Goal: Book appointment/travel/reservation

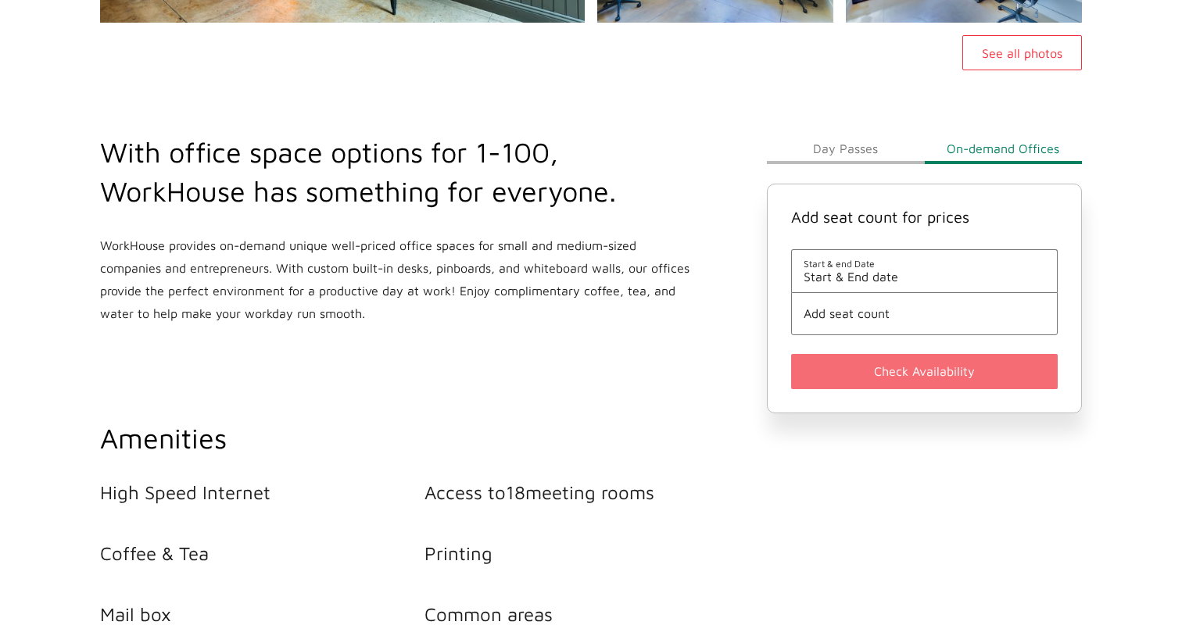
scroll to position [496, 0]
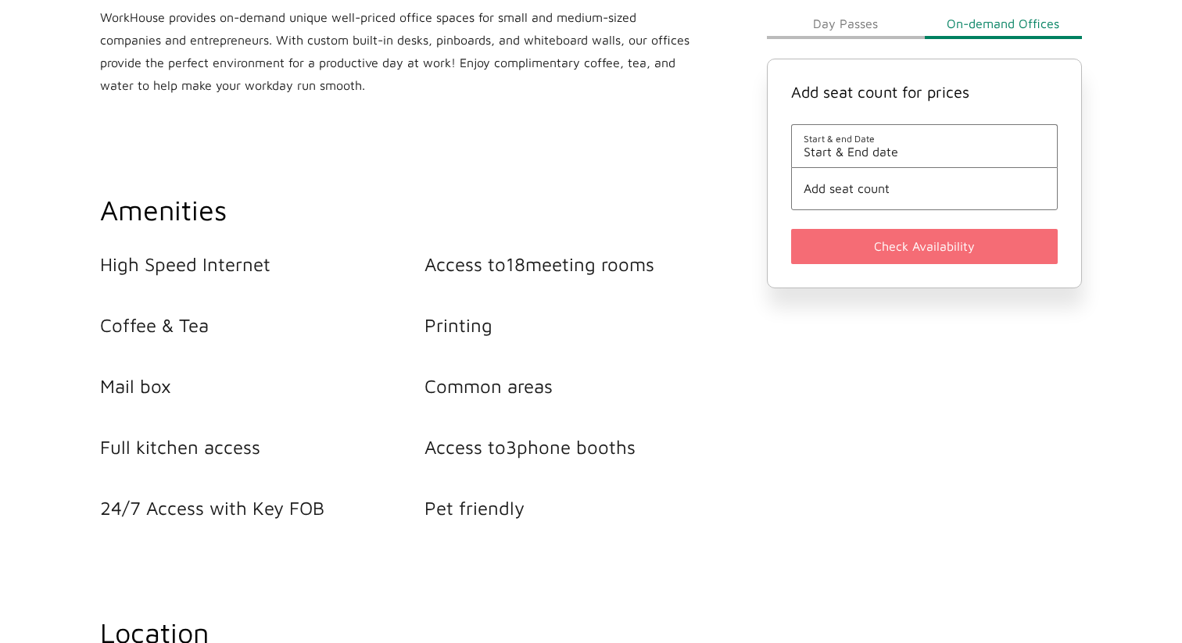
scroll to position [549, 0]
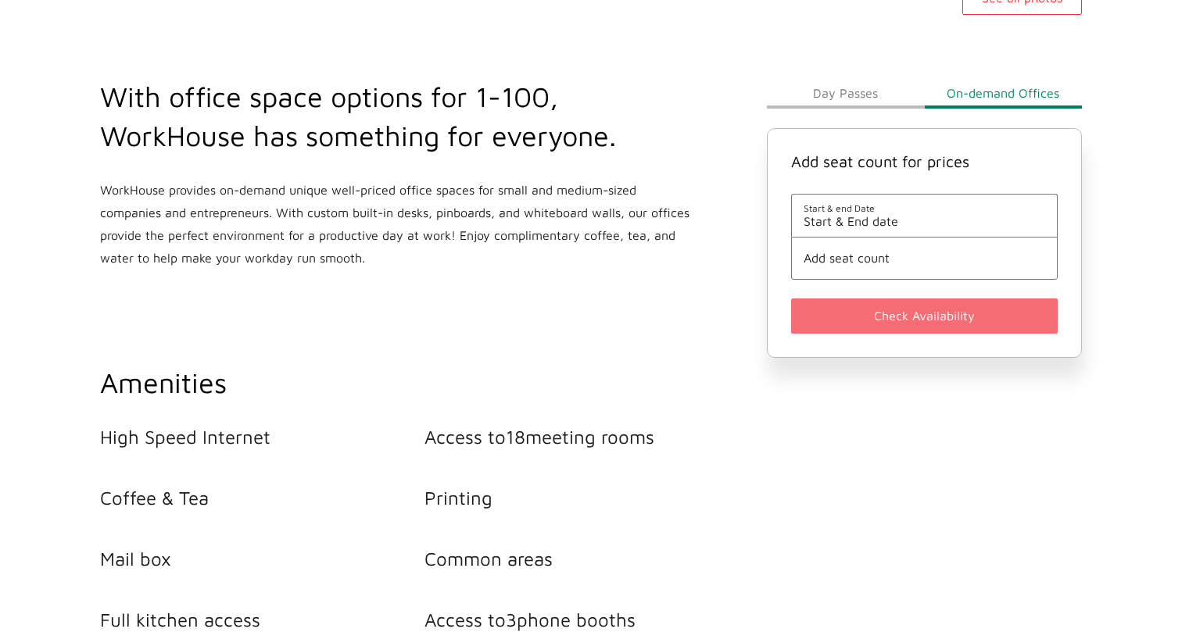
click at [860, 98] on button "Day Passes" at bounding box center [845, 92] width 157 height 31
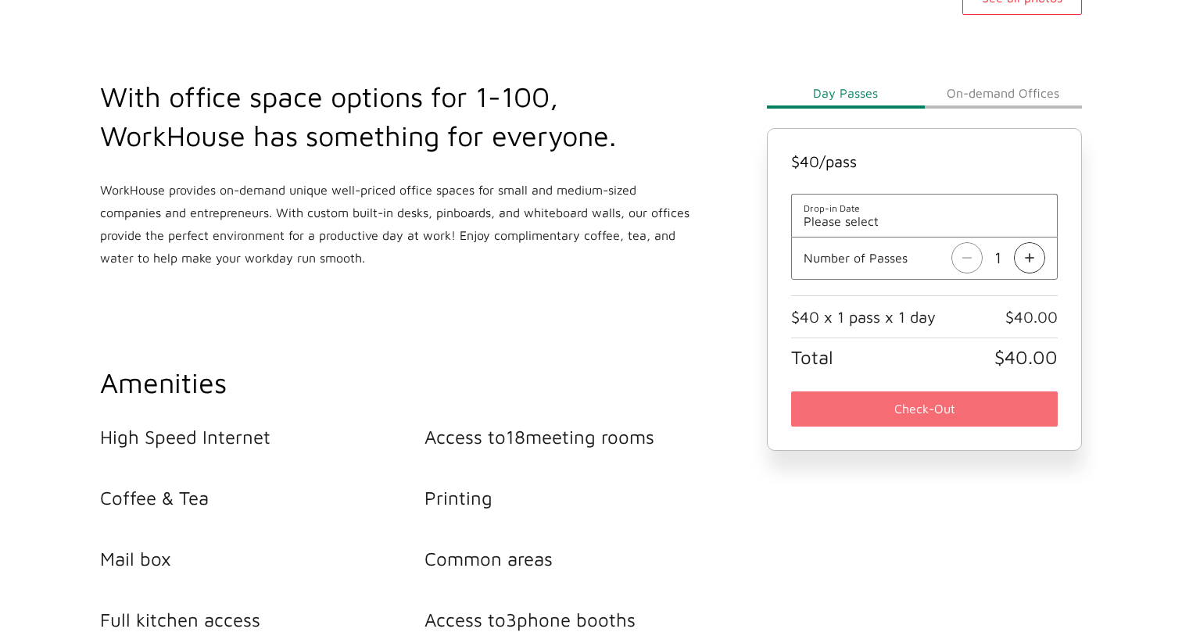
click at [1022, 258] on img at bounding box center [1029, 257] width 31 height 31
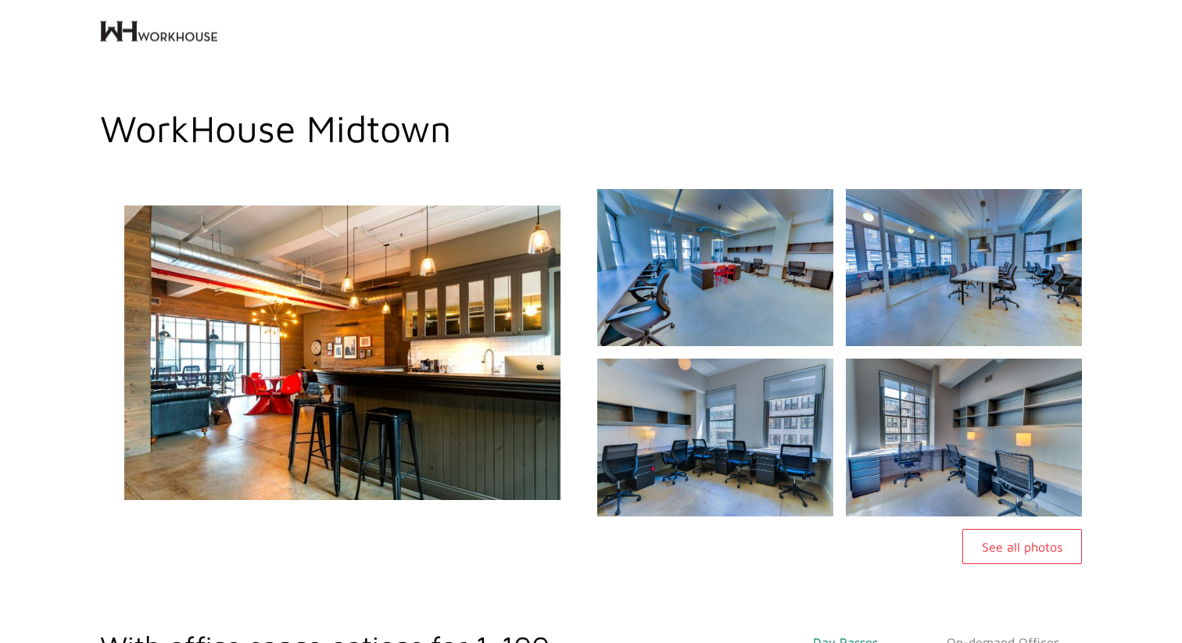
click at [405, 323] on img at bounding box center [343, 352] width 524 height 353
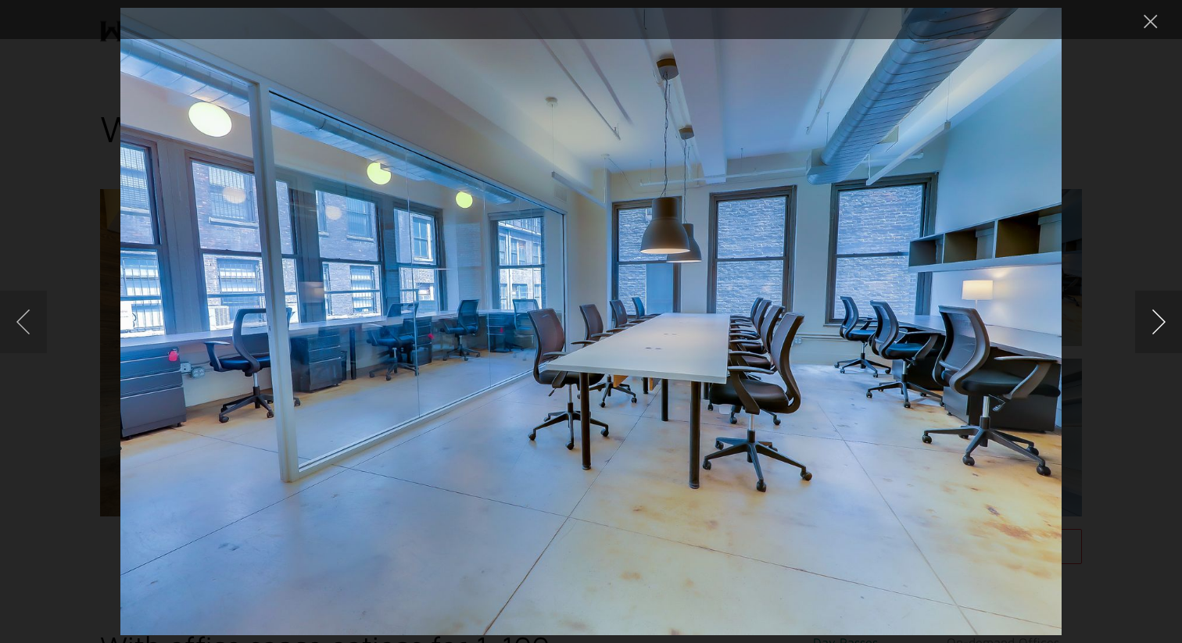
click at [1163, 317] on button "Next image" at bounding box center [1158, 322] width 47 height 63
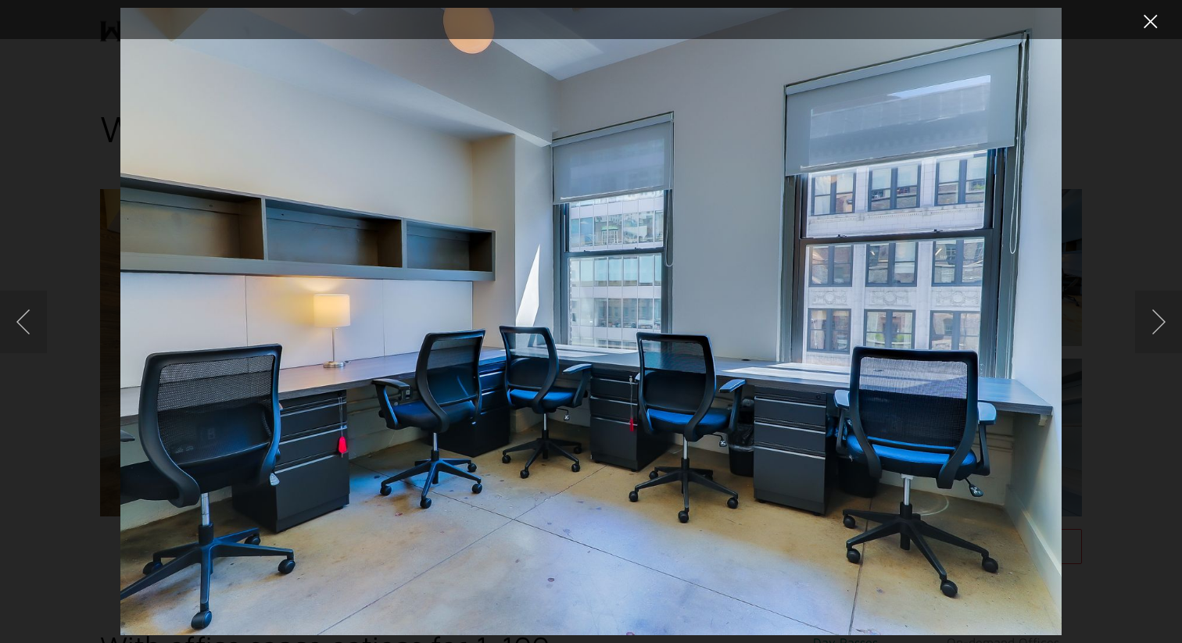
click at [1153, 22] on button "Close lightbox" at bounding box center [1150, 21] width 31 height 27
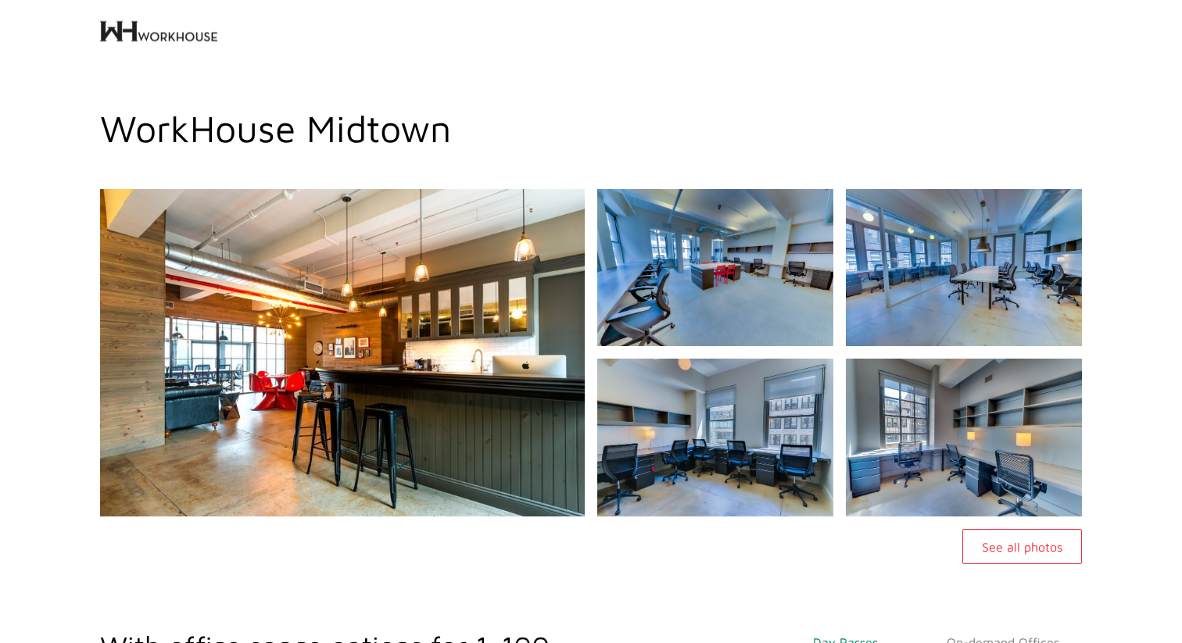
click at [1008, 542] on button "See all photos" at bounding box center [1022, 546] width 120 height 35
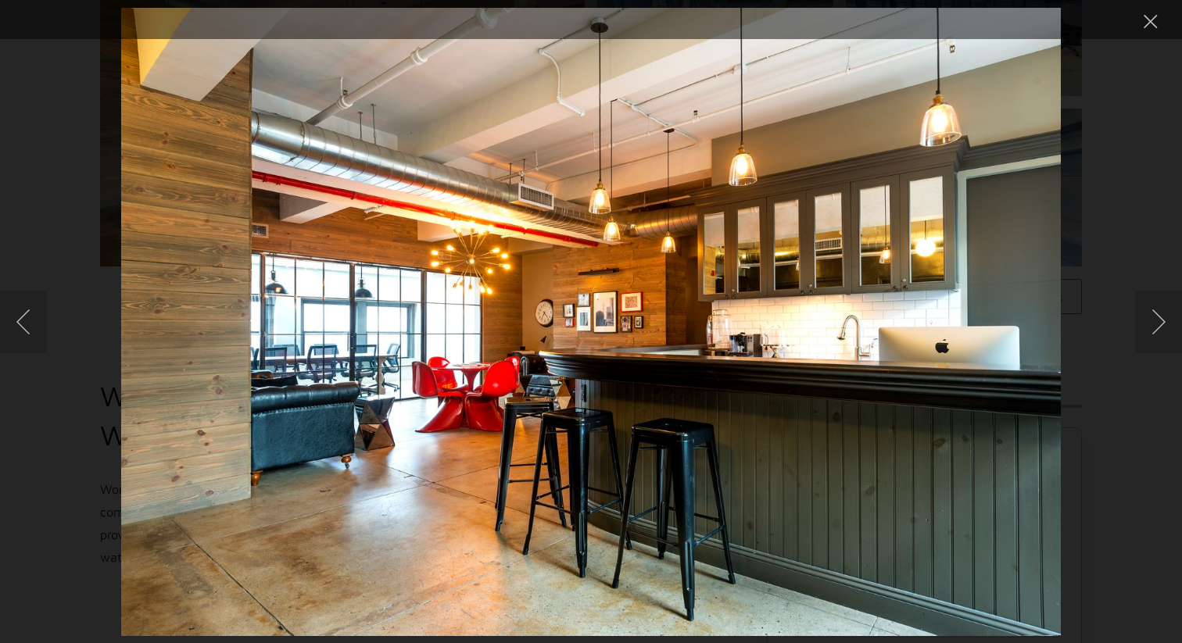
scroll to position [627, 0]
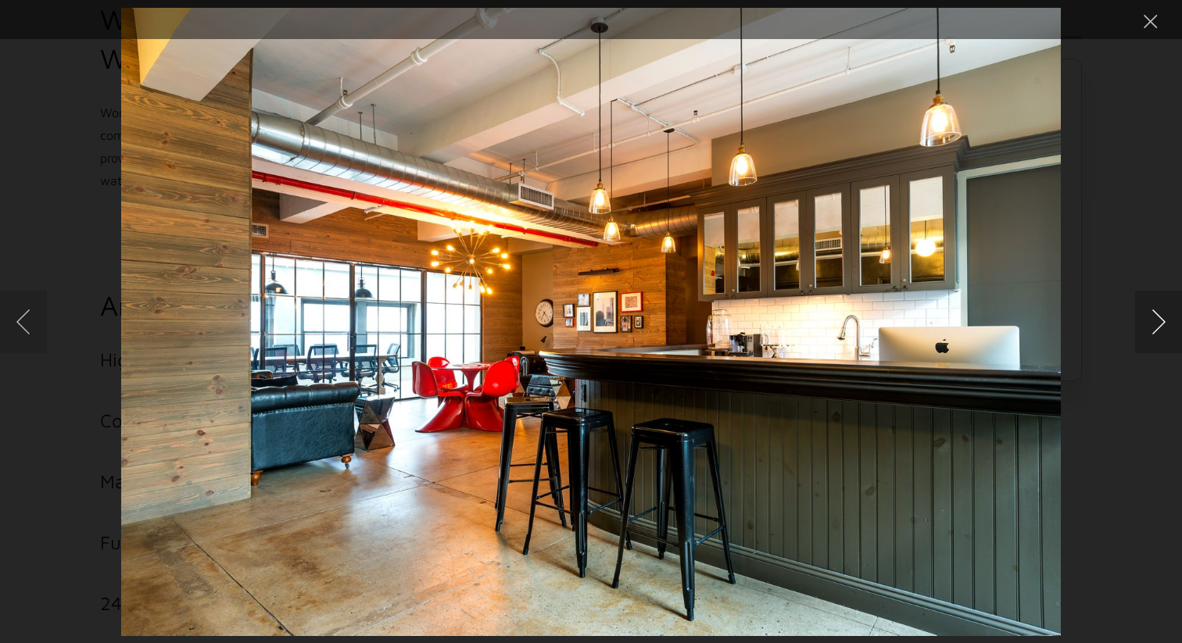
click at [1139, 313] on button "Next image" at bounding box center [1158, 322] width 47 height 63
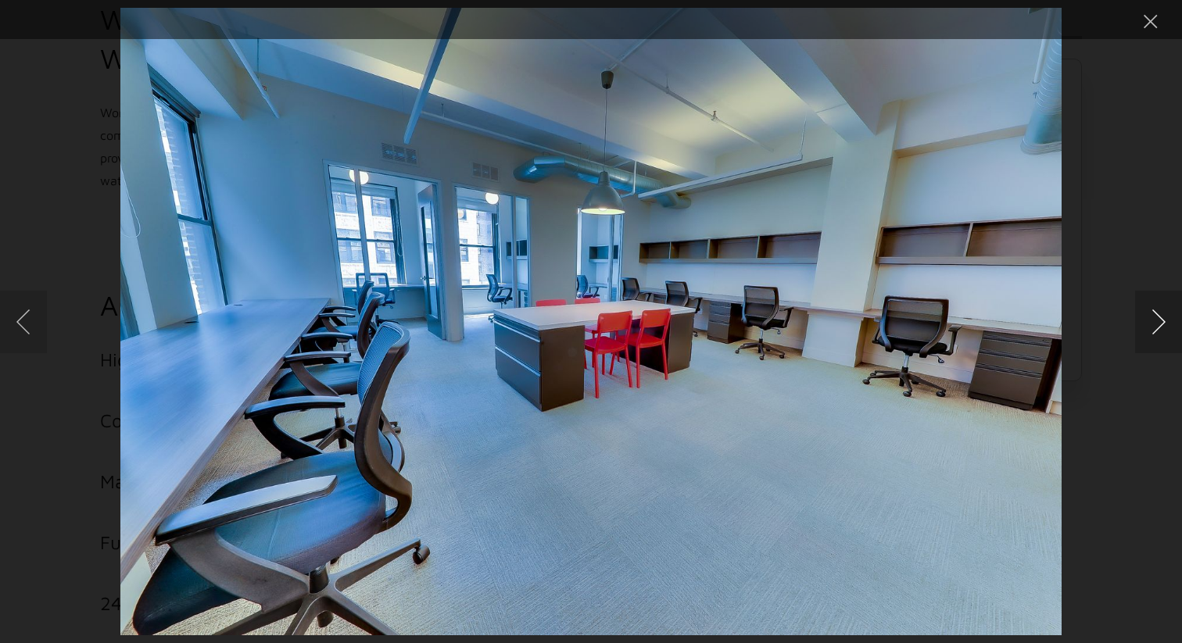
click at [1139, 313] on button "Next image" at bounding box center [1158, 322] width 47 height 63
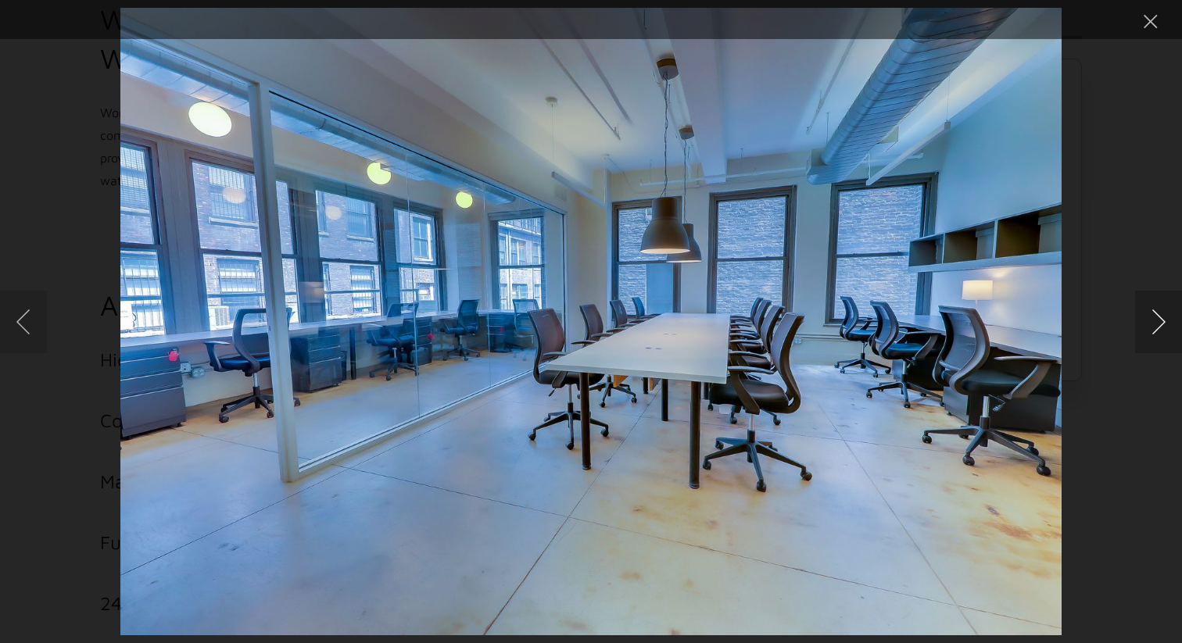
click at [1139, 313] on button "Next image" at bounding box center [1158, 322] width 47 height 63
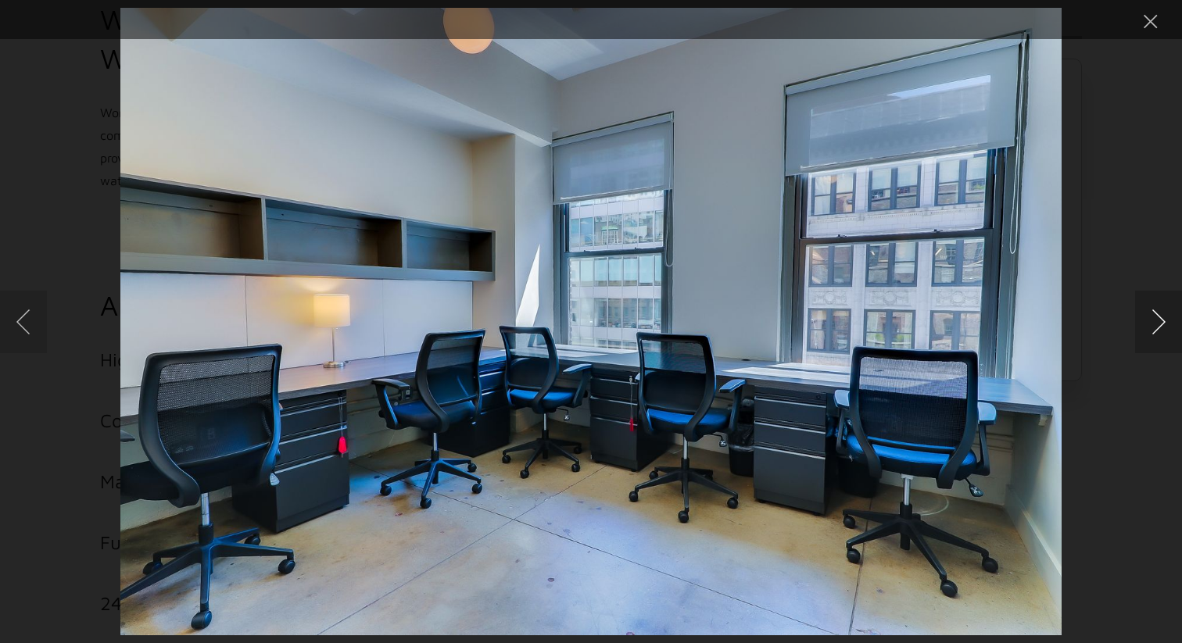
click at [1139, 313] on button "Next image" at bounding box center [1158, 322] width 47 height 63
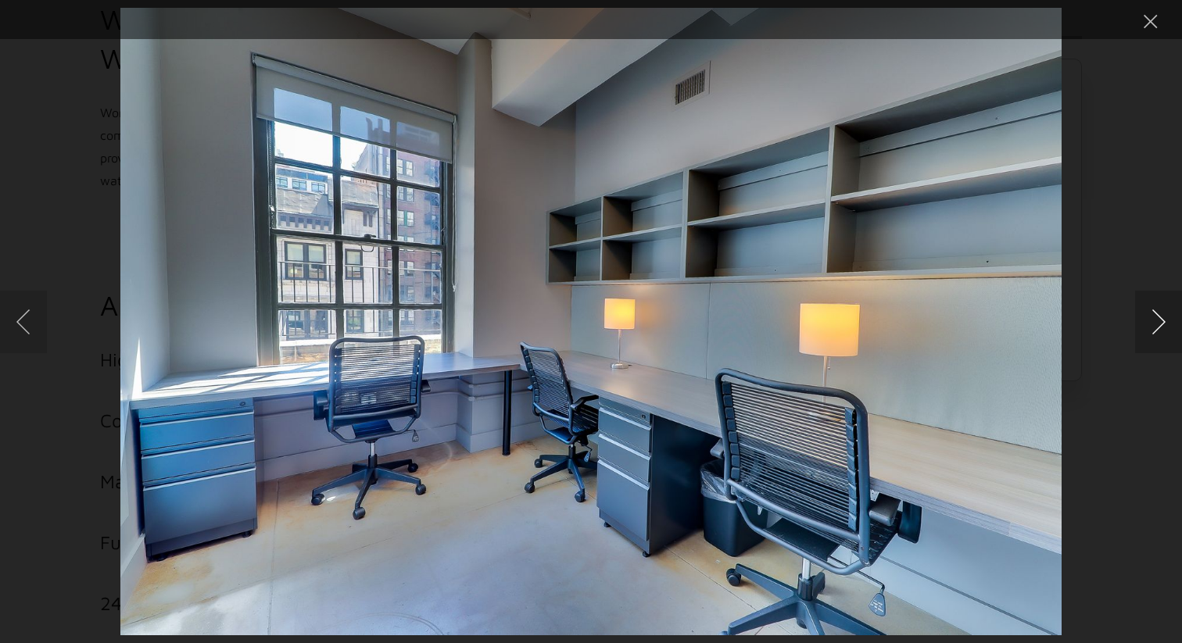
click at [1139, 313] on button "Next image" at bounding box center [1158, 322] width 47 height 63
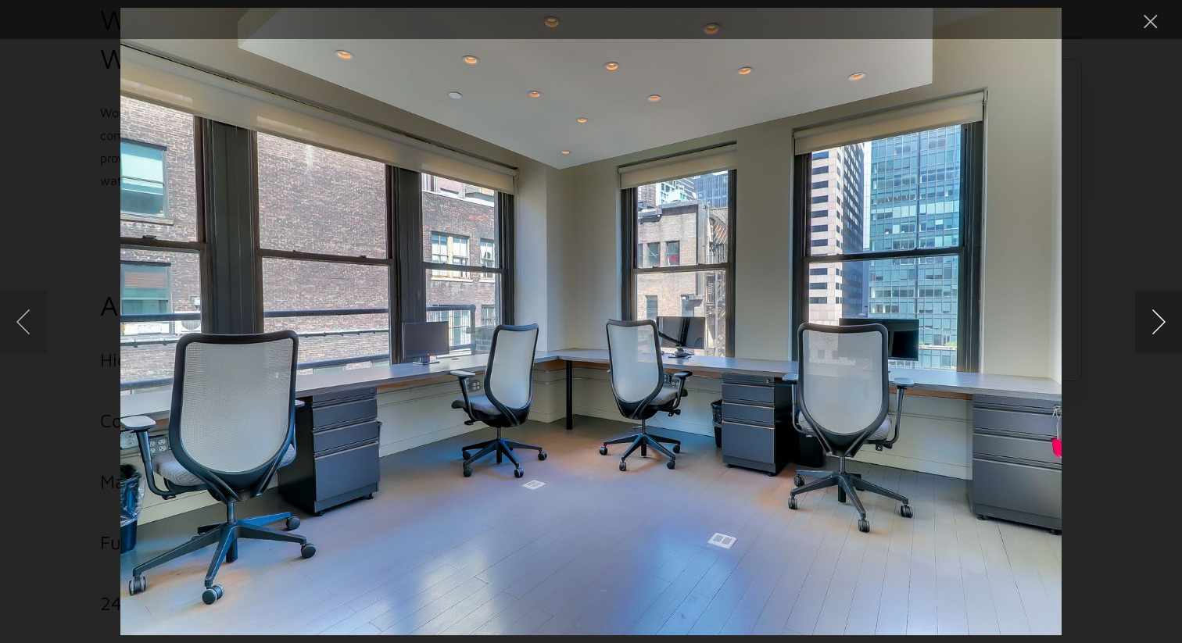
click at [1139, 313] on button "Next image" at bounding box center [1158, 322] width 47 height 63
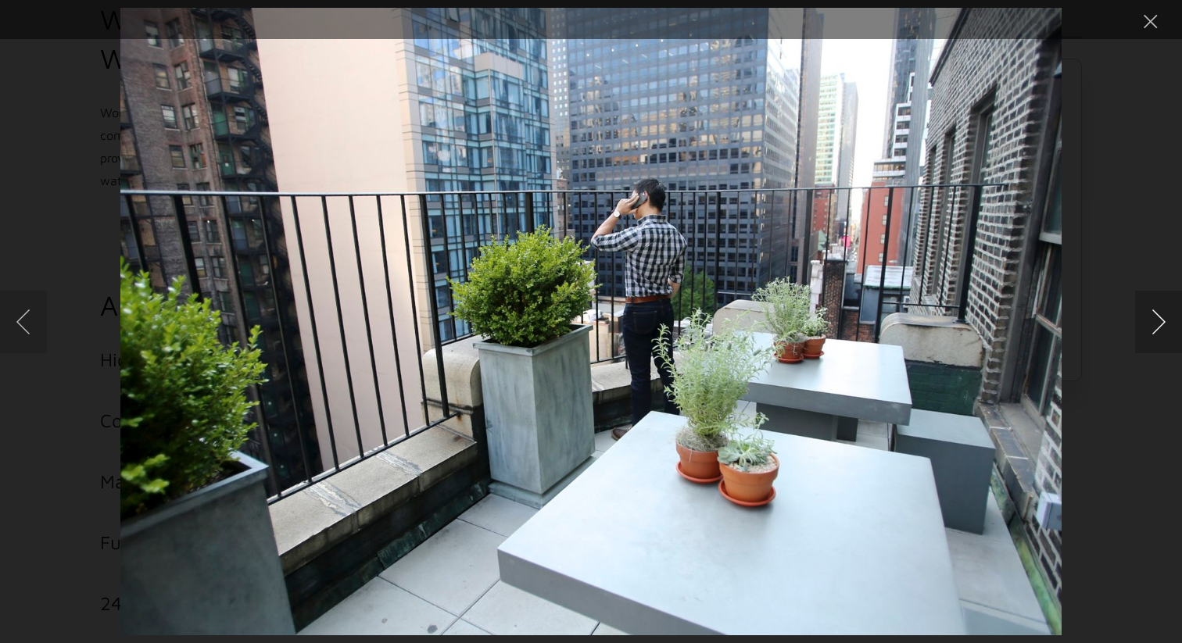
click at [1139, 313] on button "Next image" at bounding box center [1158, 322] width 47 height 63
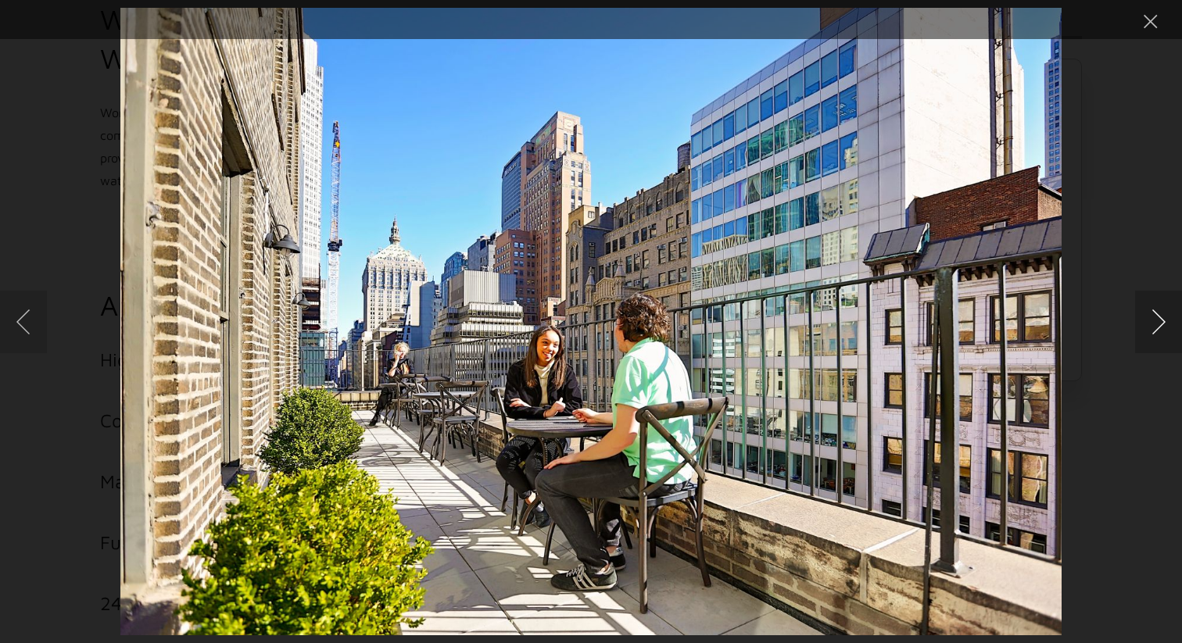
click at [1164, 316] on button "Next image" at bounding box center [1158, 322] width 47 height 63
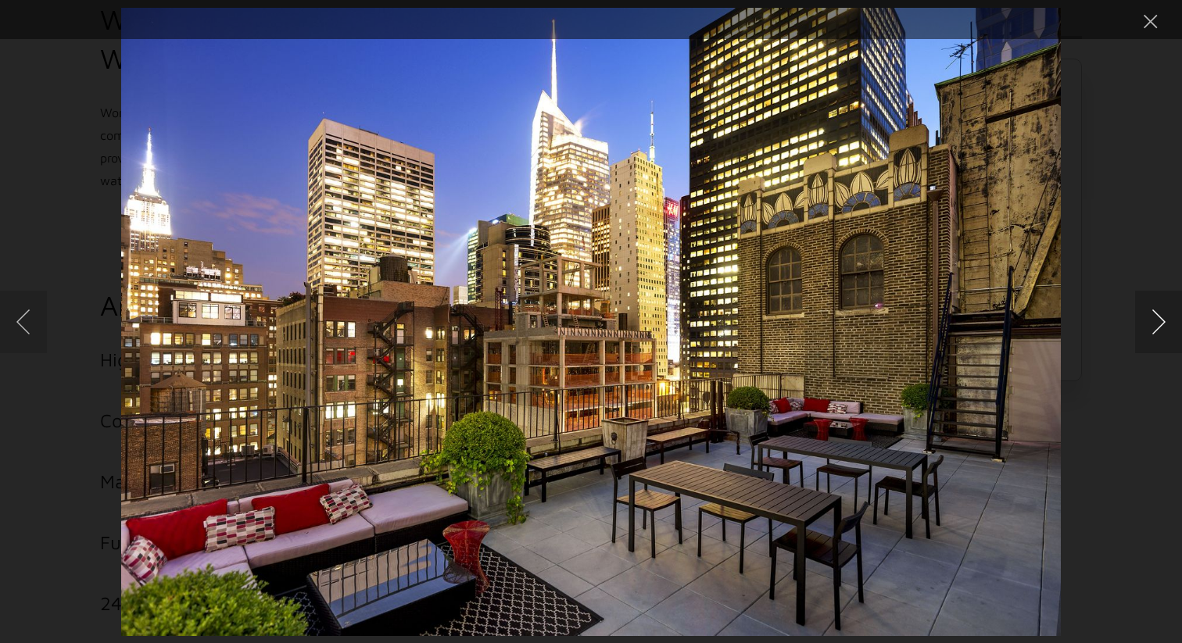
click at [1167, 317] on button "Next image" at bounding box center [1158, 322] width 47 height 63
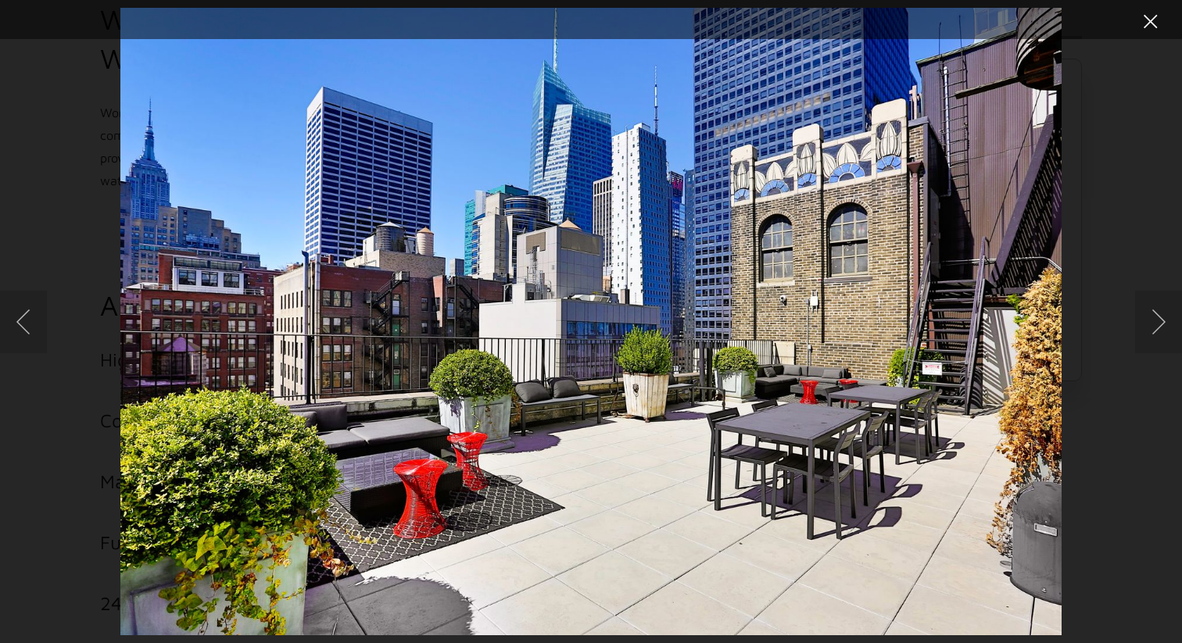
click at [1147, 14] on button "Close lightbox" at bounding box center [1150, 21] width 31 height 27
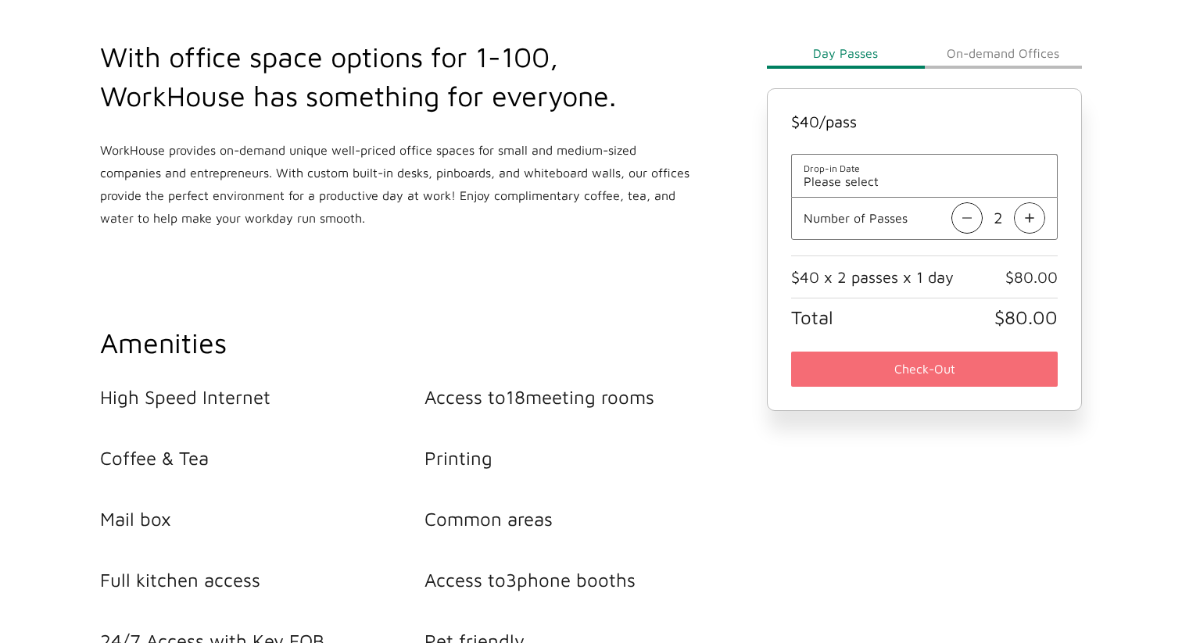
scroll to position [529, 0]
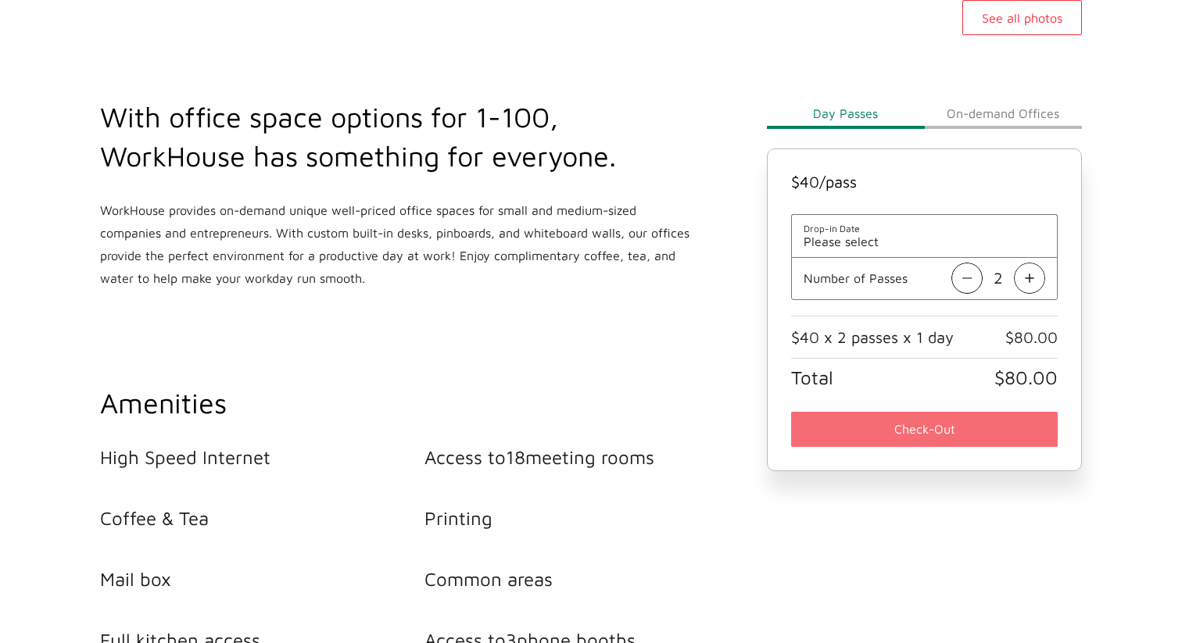
click at [854, 230] on span "Drop-in Date" at bounding box center [925, 229] width 242 height 12
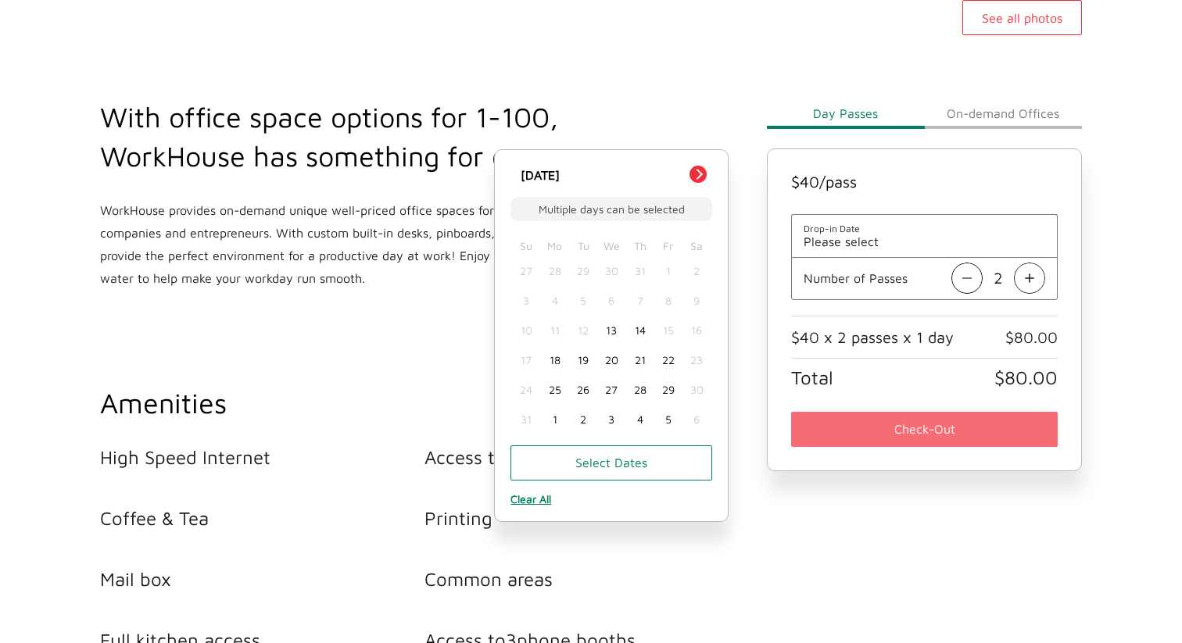
click at [614, 358] on div "20" at bounding box center [611, 360] width 28 height 30
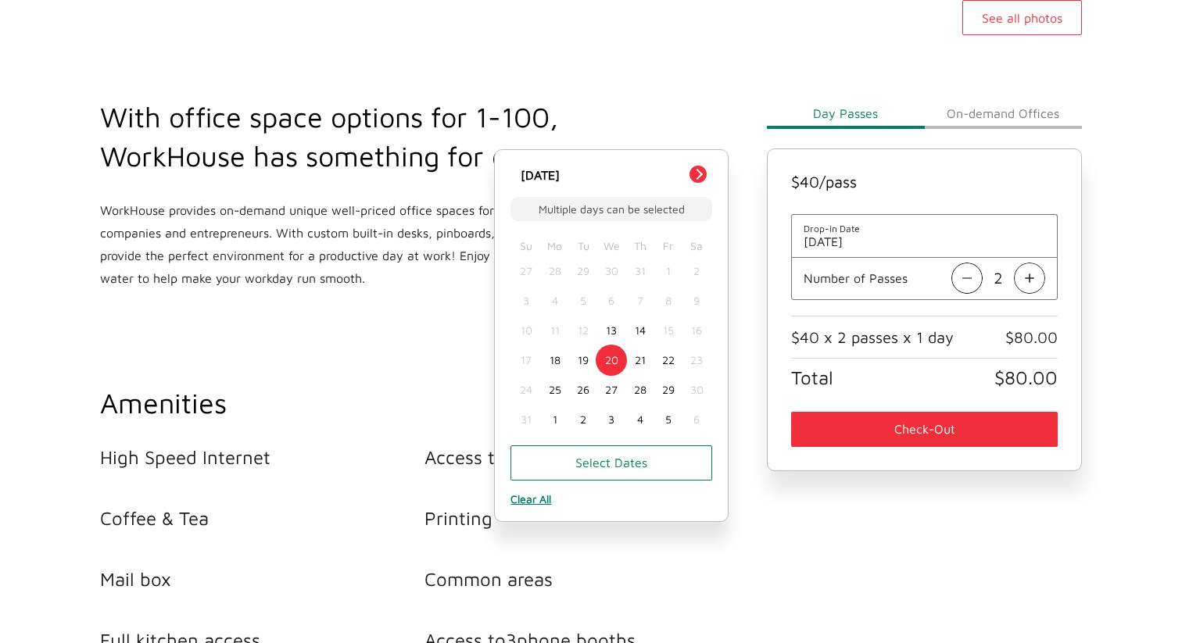
click at [898, 497] on div "Day Passes On-demand Offices $ 40 /pass Drop-in Date [DATE] Multiple days can b…" at bounding box center [924, 374] width 334 height 678
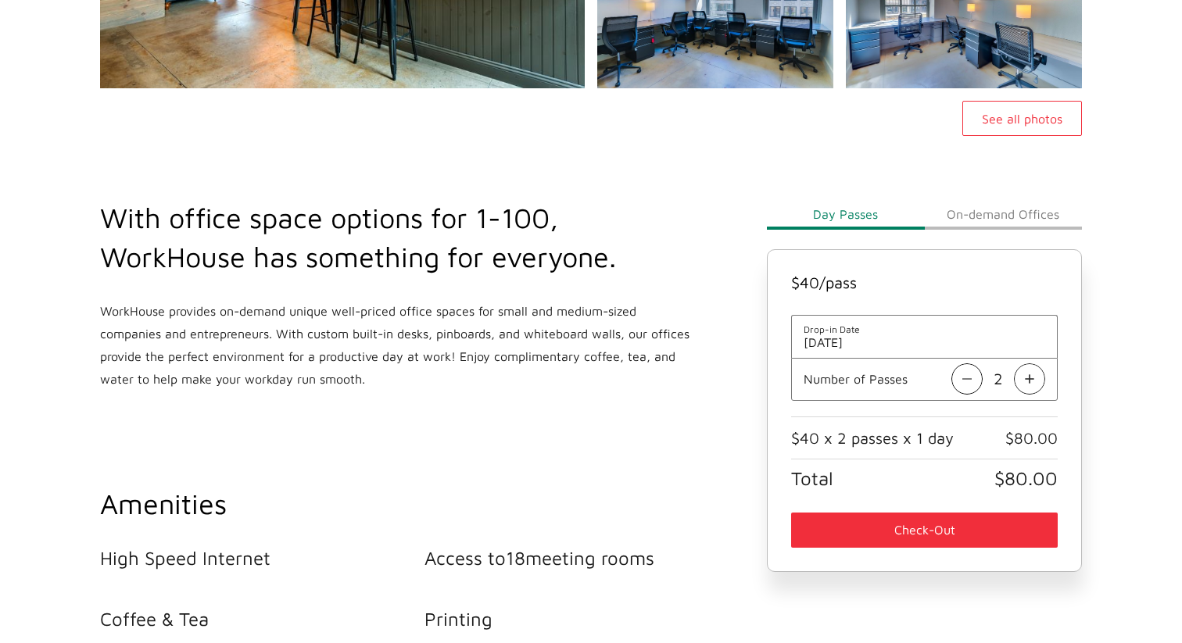
scroll to position [416, 0]
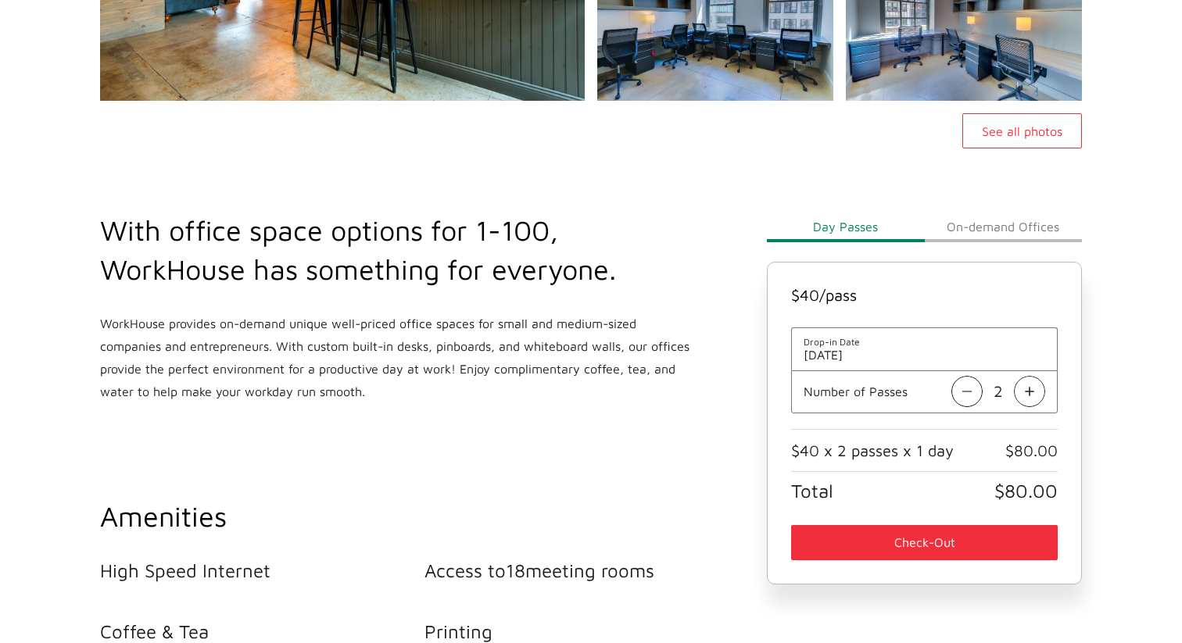
click at [1015, 120] on button "See all photos" at bounding box center [1022, 130] width 120 height 35
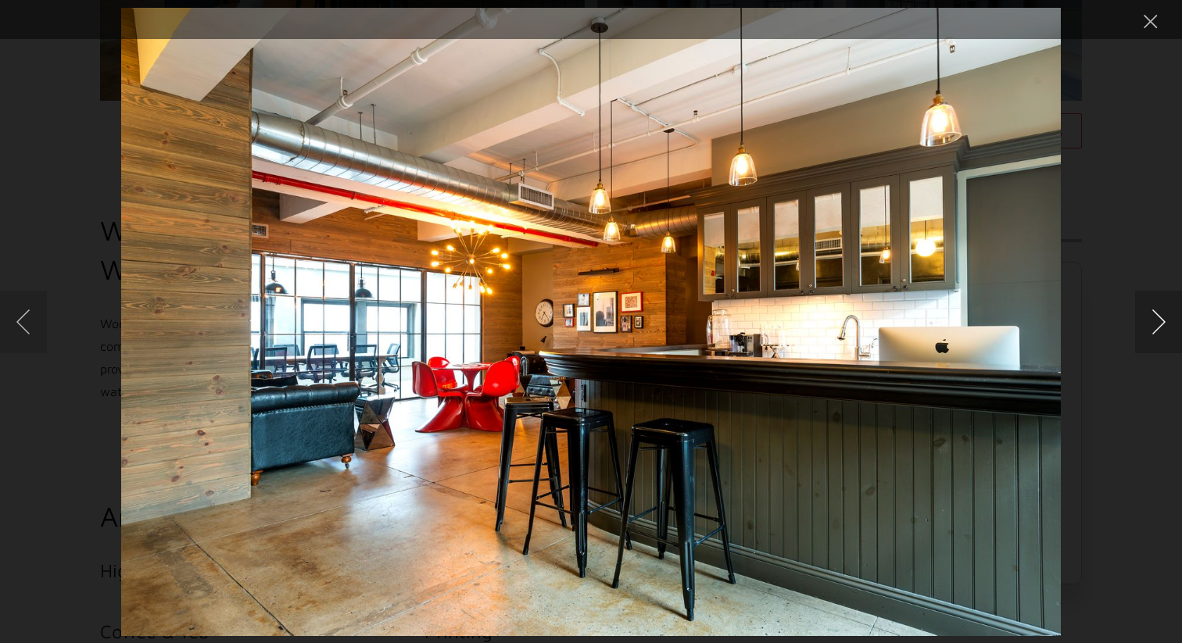
click at [1169, 329] on button "Next image" at bounding box center [1158, 322] width 47 height 63
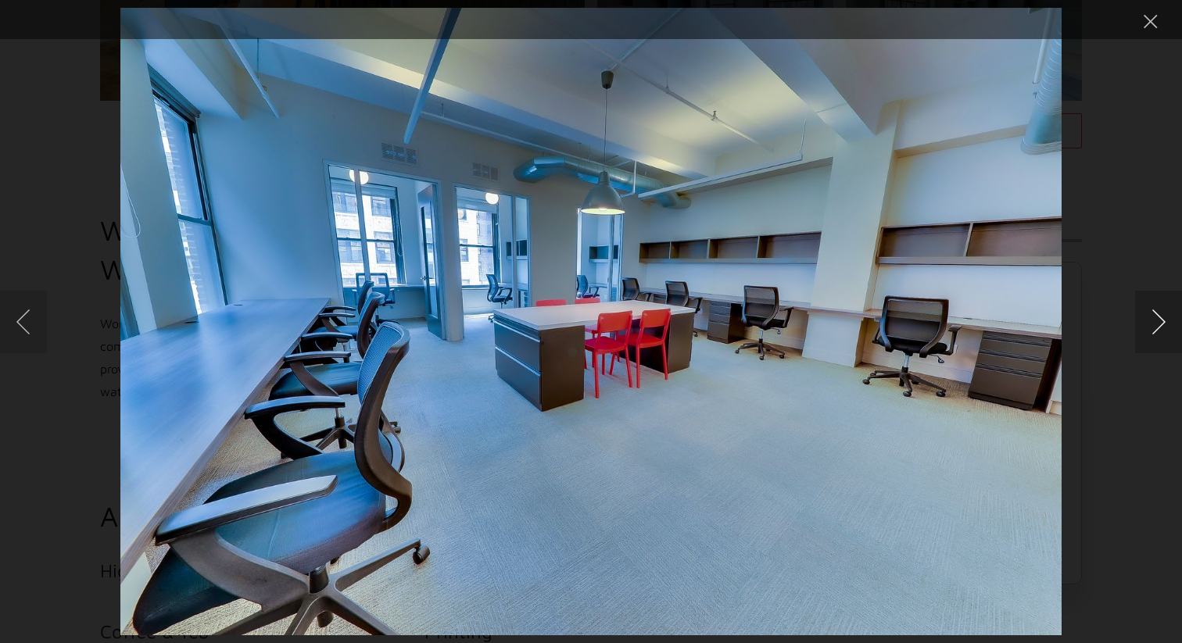
click at [1169, 329] on button "Next image" at bounding box center [1158, 322] width 47 height 63
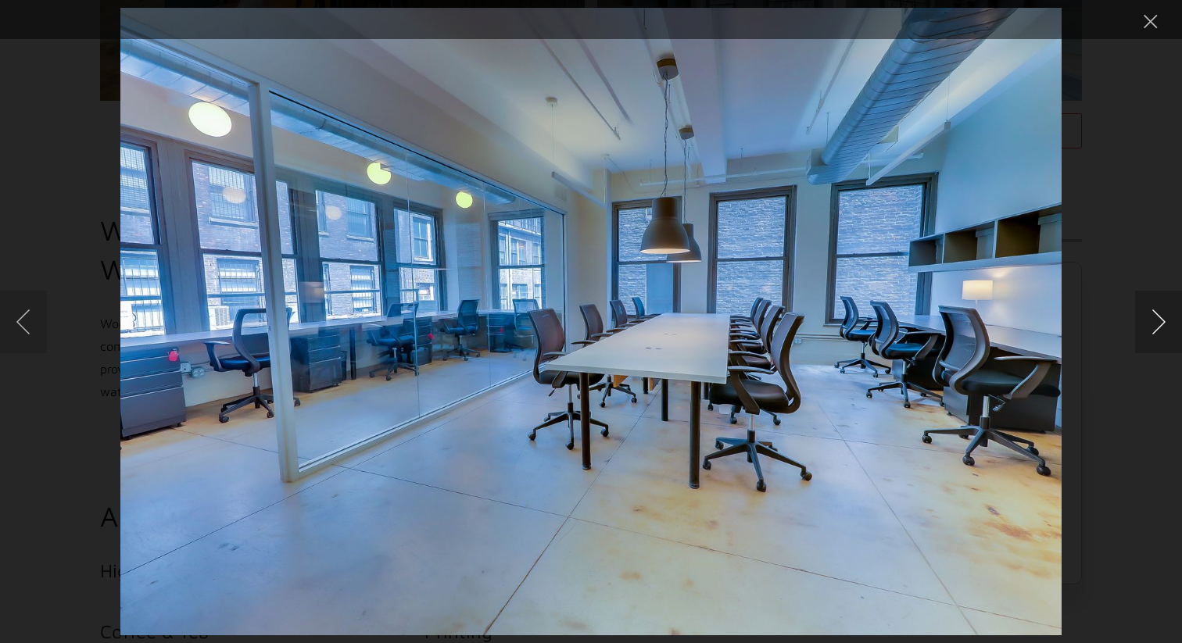
click at [1169, 329] on button "Next image" at bounding box center [1158, 322] width 47 height 63
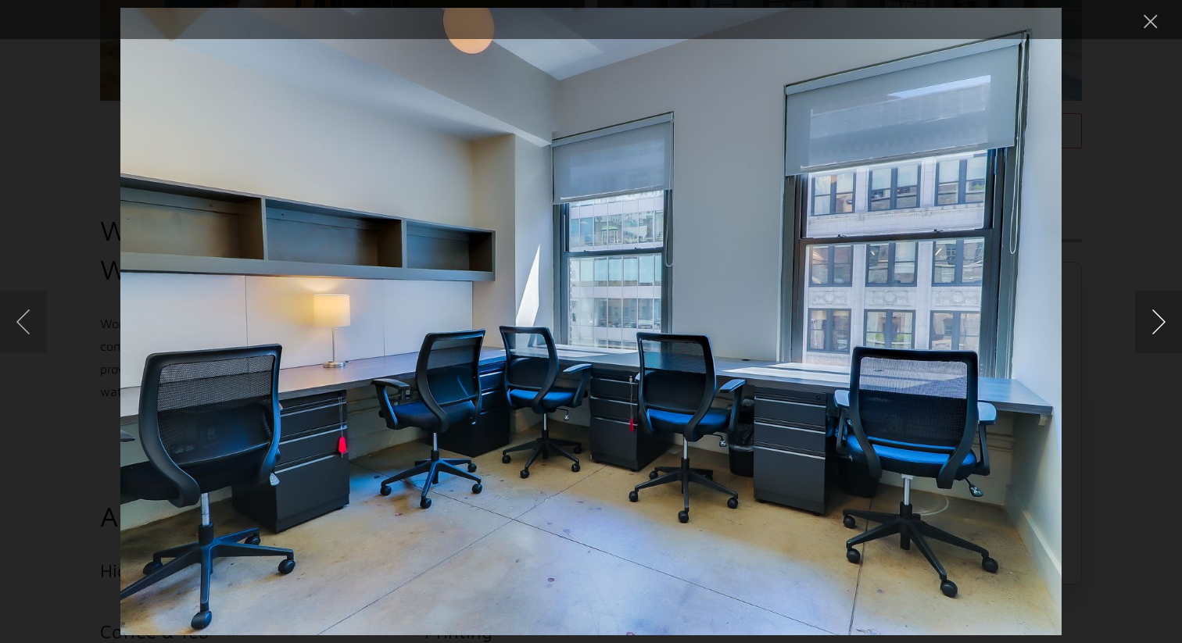
click at [1169, 329] on button "Next image" at bounding box center [1158, 322] width 47 height 63
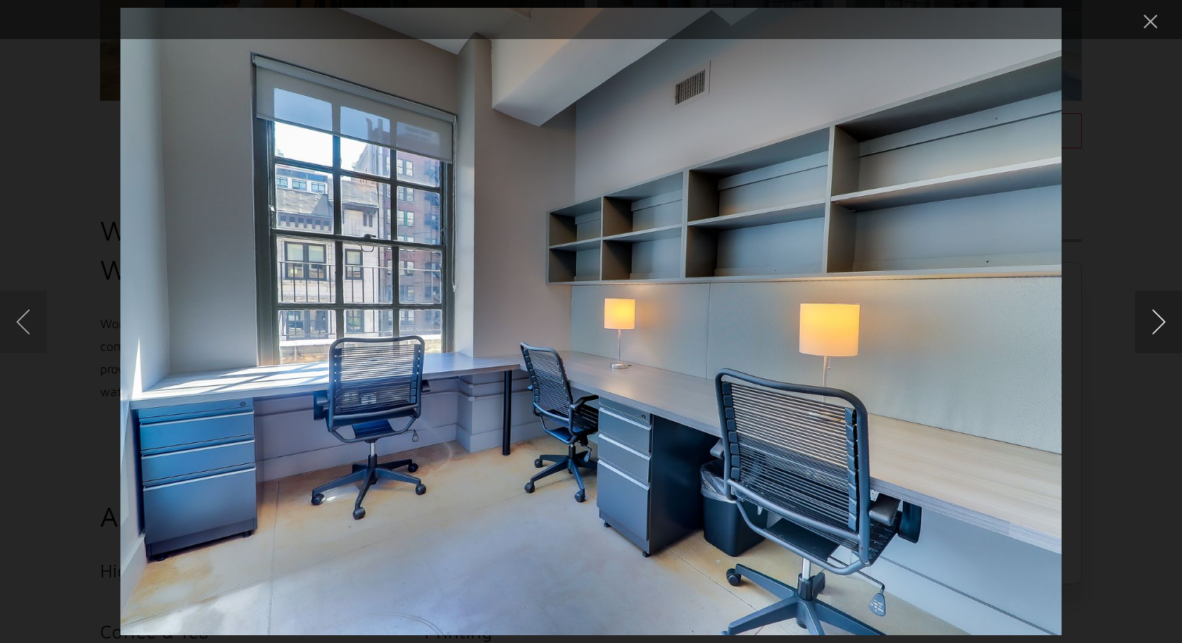
click at [1169, 329] on button "Next image" at bounding box center [1158, 322] width 47 height 63
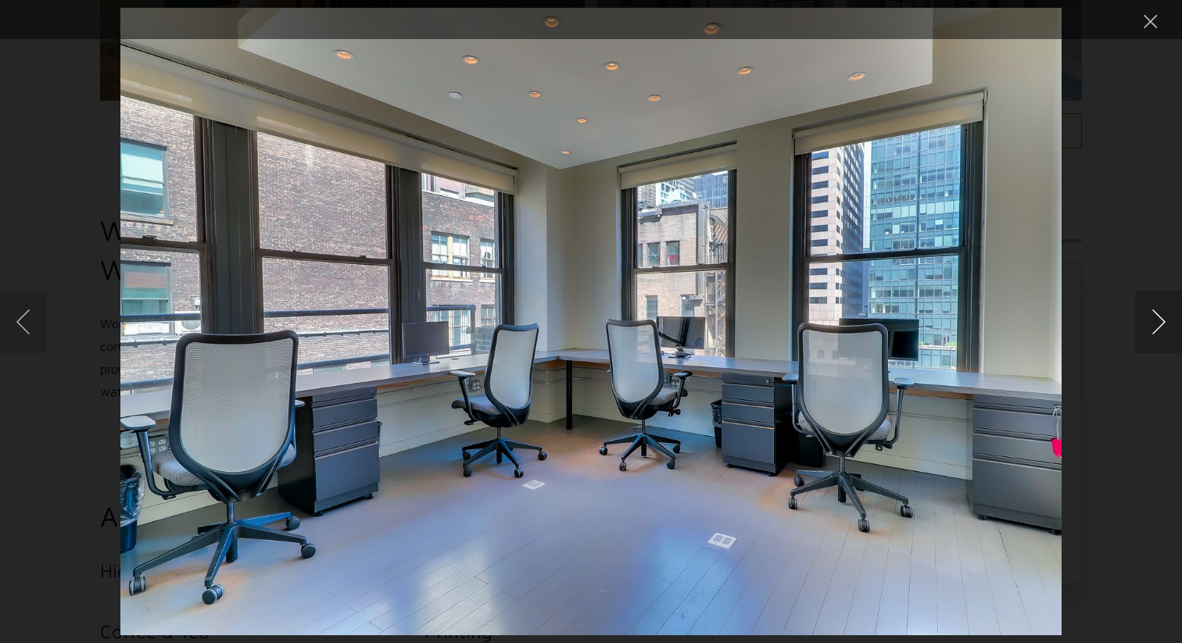
click at [1169, 329] on button "Next image" at bounding box center [1158, 322] width 47 height 63
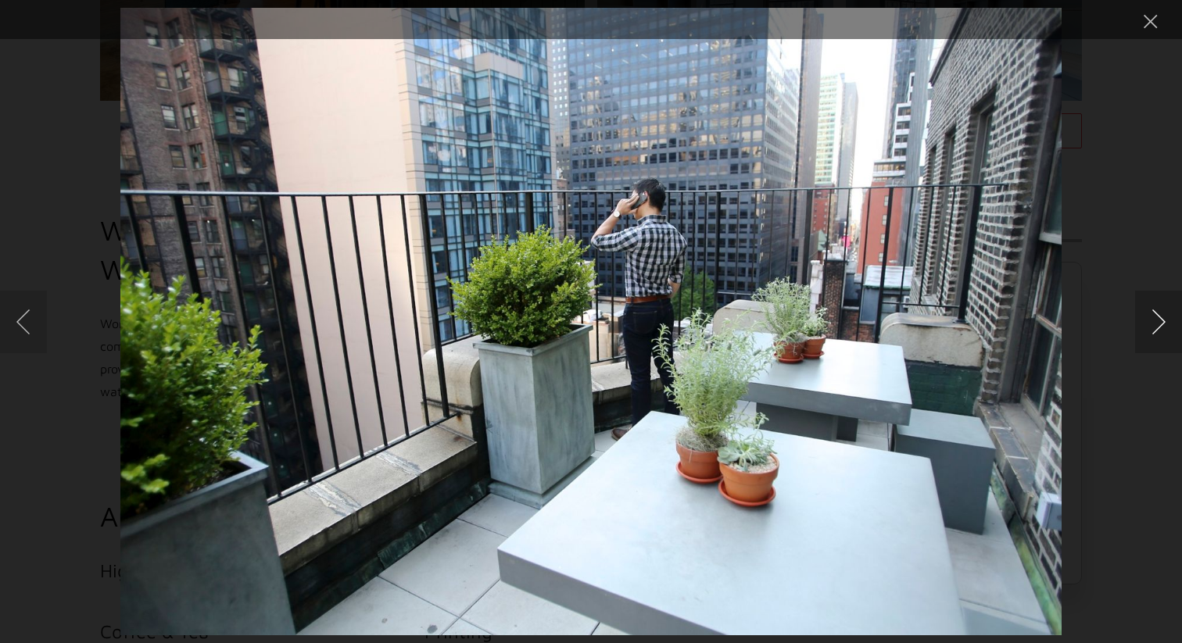
click at [1169, 329] on button "Next image" at bounding box center [1158, 322] width 47 height 63
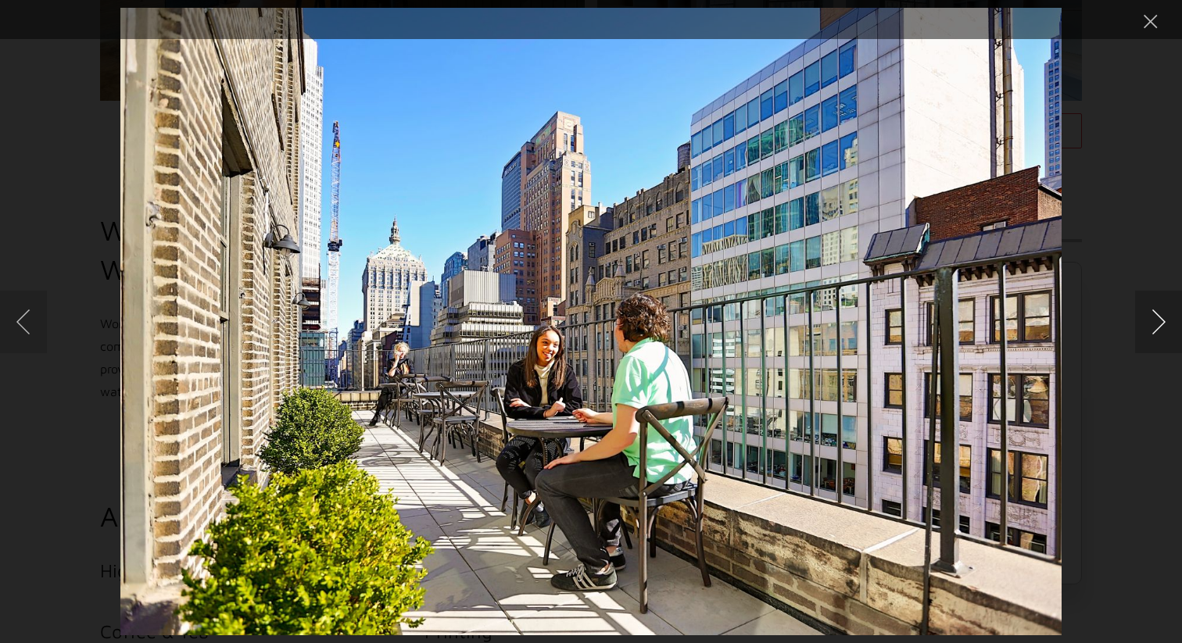
click at [1169, 329] on button "Next image" at bounding box center [1158, 322] width 47 height 63
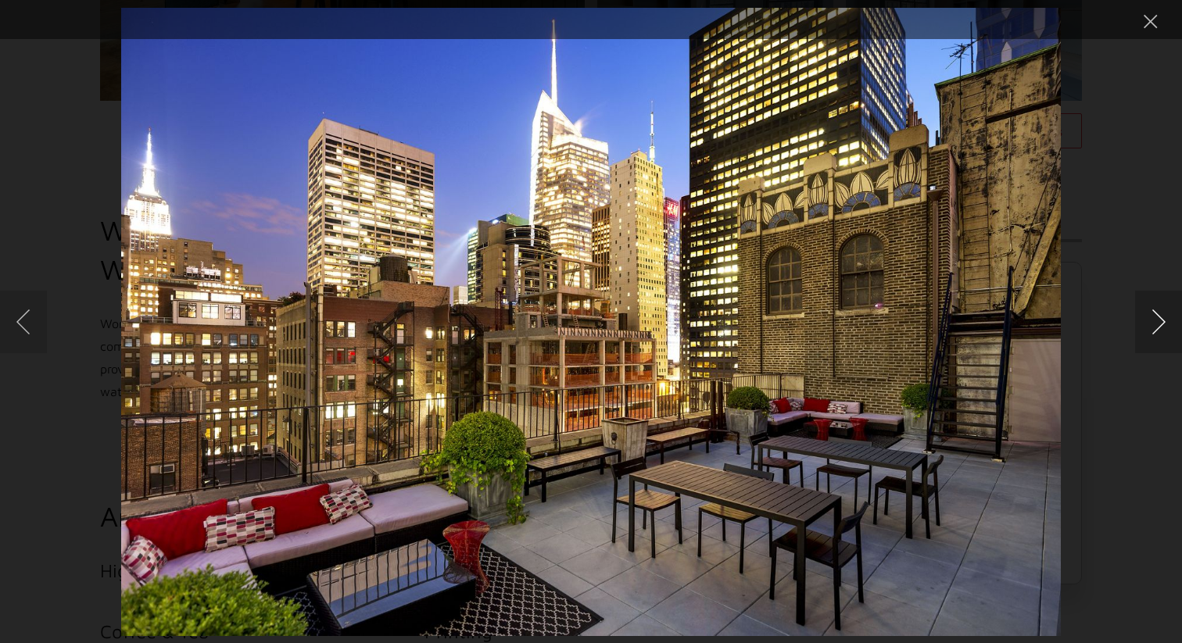
click at [1169, 329] on button "Next image" at bounding box center [1158, 322] width 47 height 63
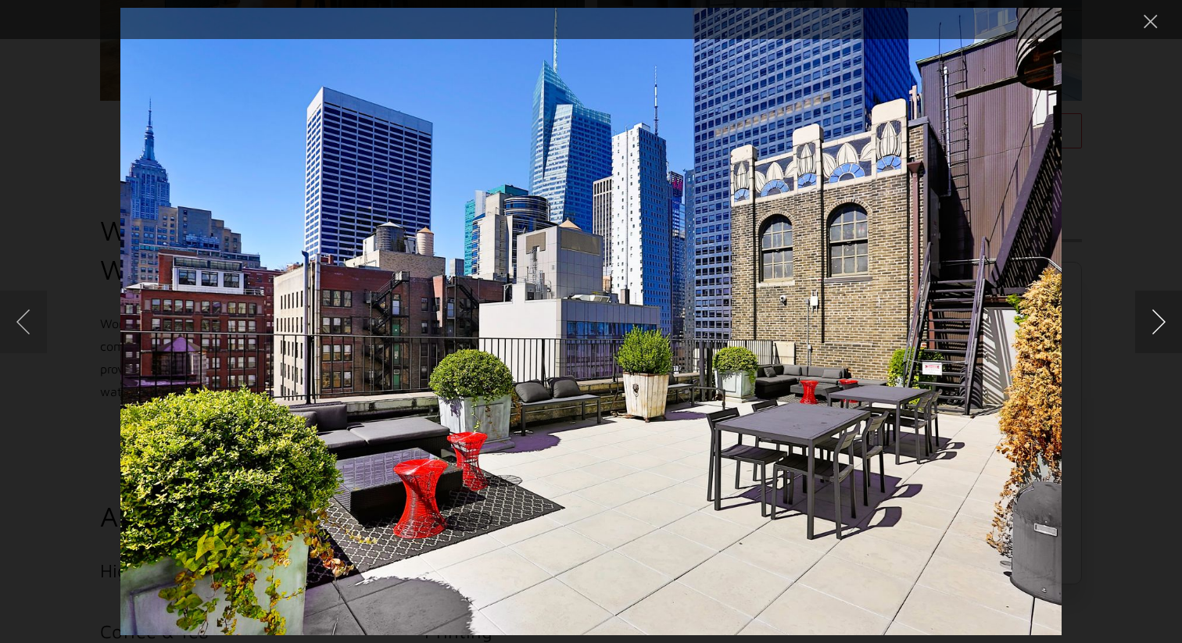
click at [1169, 329] on button "Next image" at bounding box center [1158, 322] width 47 height 63
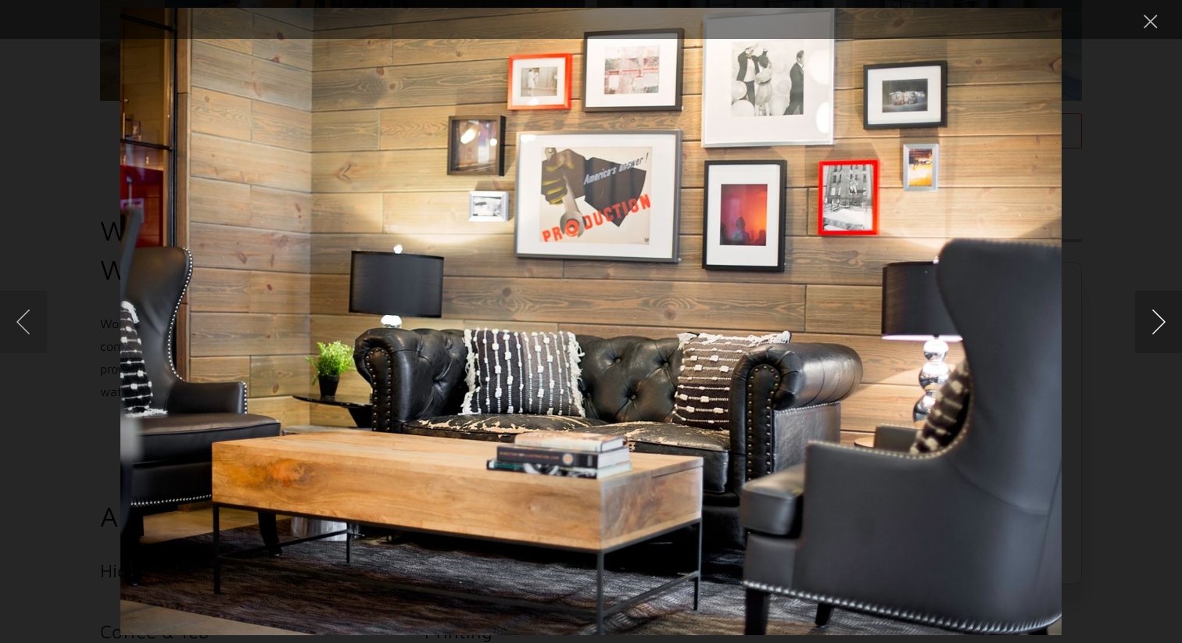
click at [1169, 329] on button "Next image" at bounding box center [1158, 322] width 47 height 63
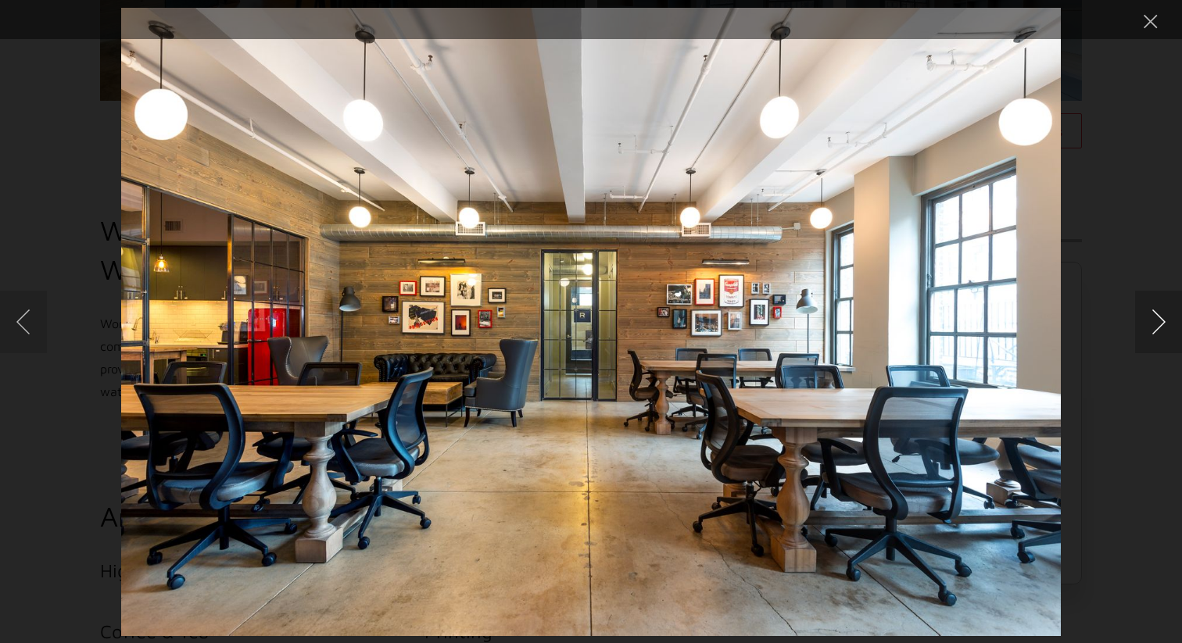
click at [1169, 329] on button "Next image" at bounding box center [1158, 322] width 47 height 63
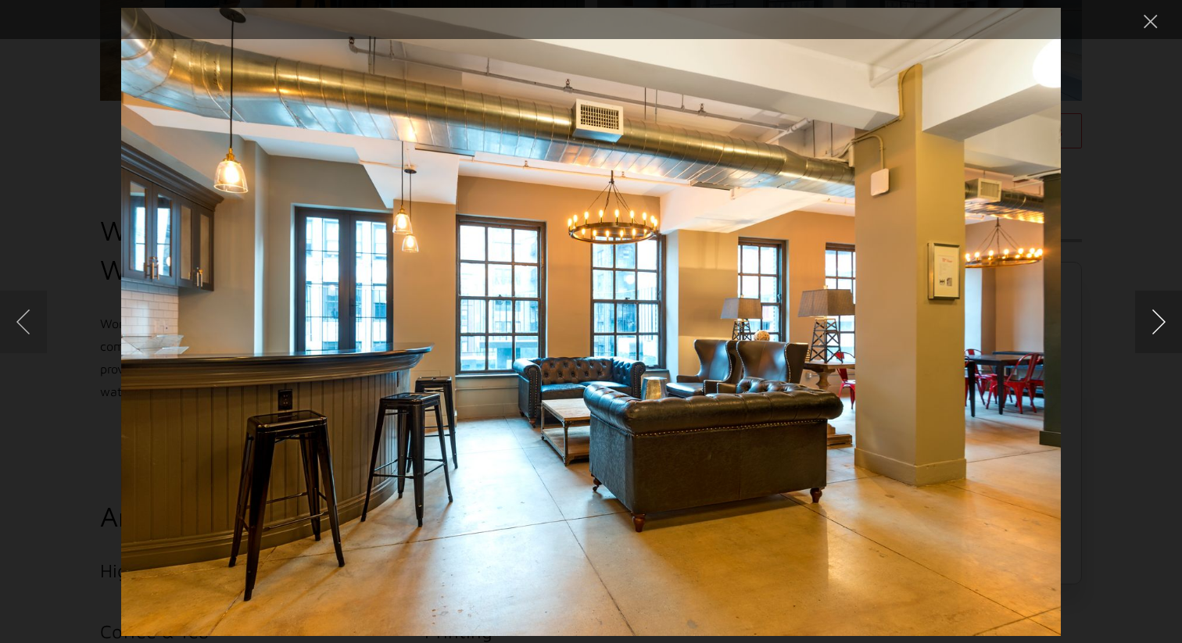
click at [1169, 329] on button "Next image" at bounding box center [1158, 322] width 47 height 63
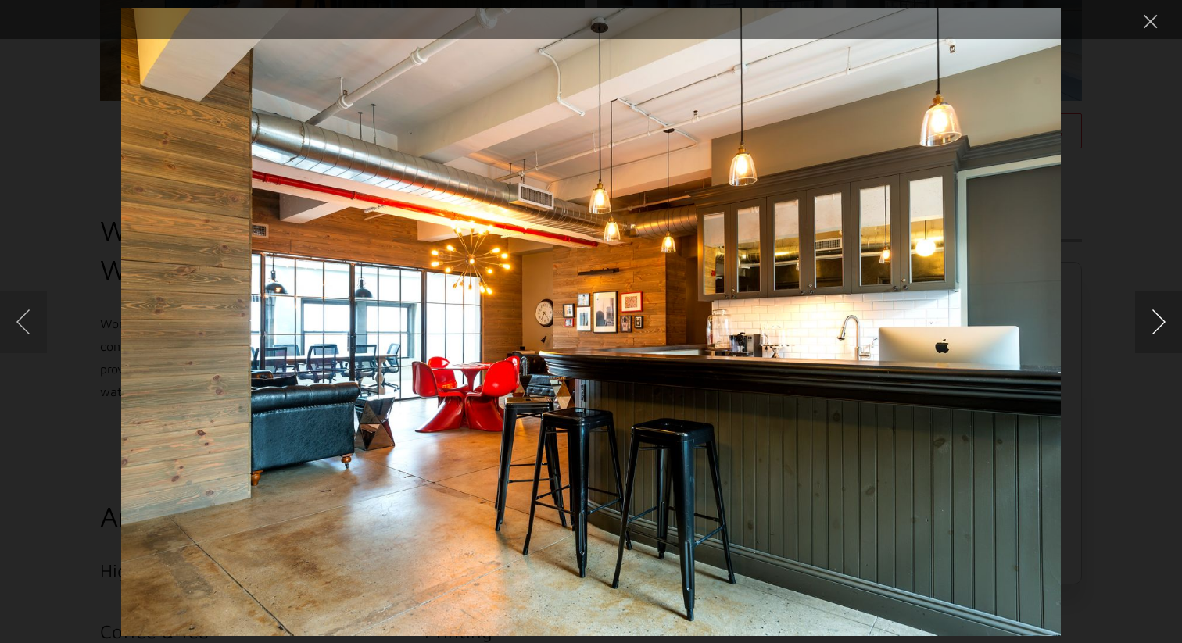
click at [1169, 329] on button "Next image" at bounding box center [1158, 322] width 47 height 63
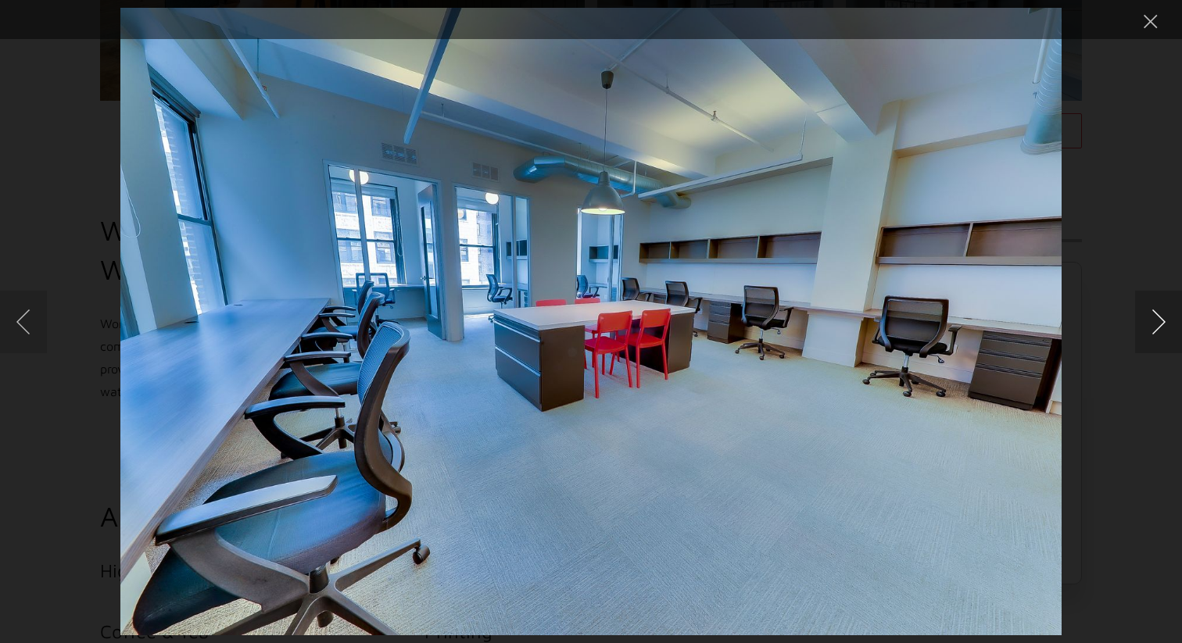
click at [1169, 329] on button "Next image" at bounding box center [1158, 322] width 47 height 63
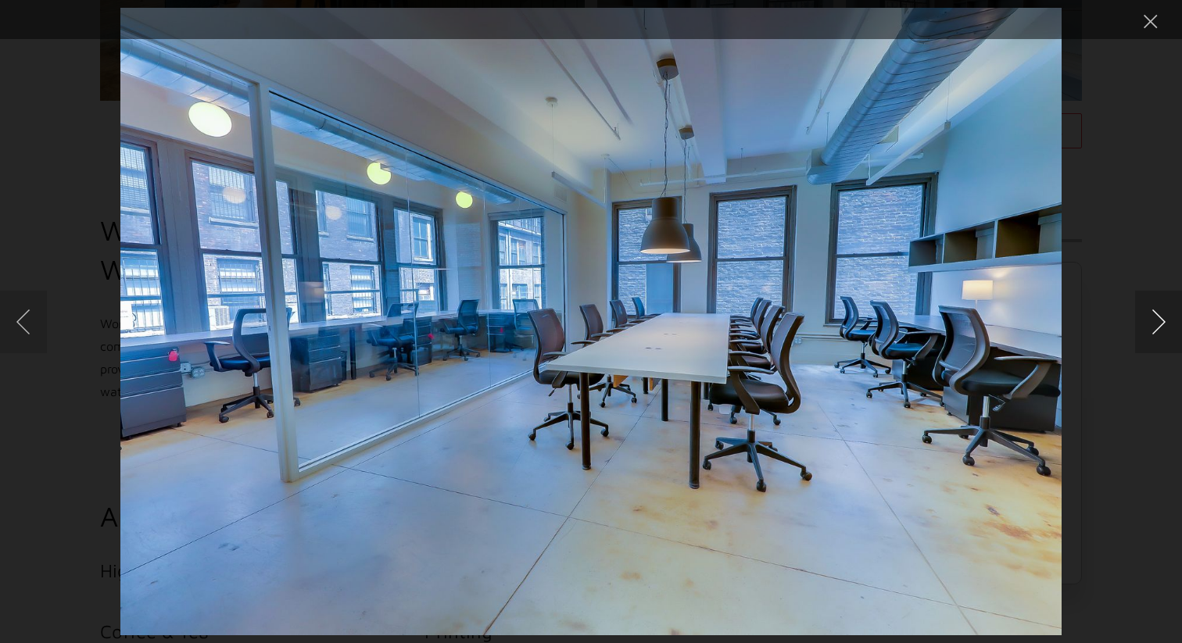
click at [1169, 329] on button "Next image" at bounding box center [1158, 322] width 47 height 63
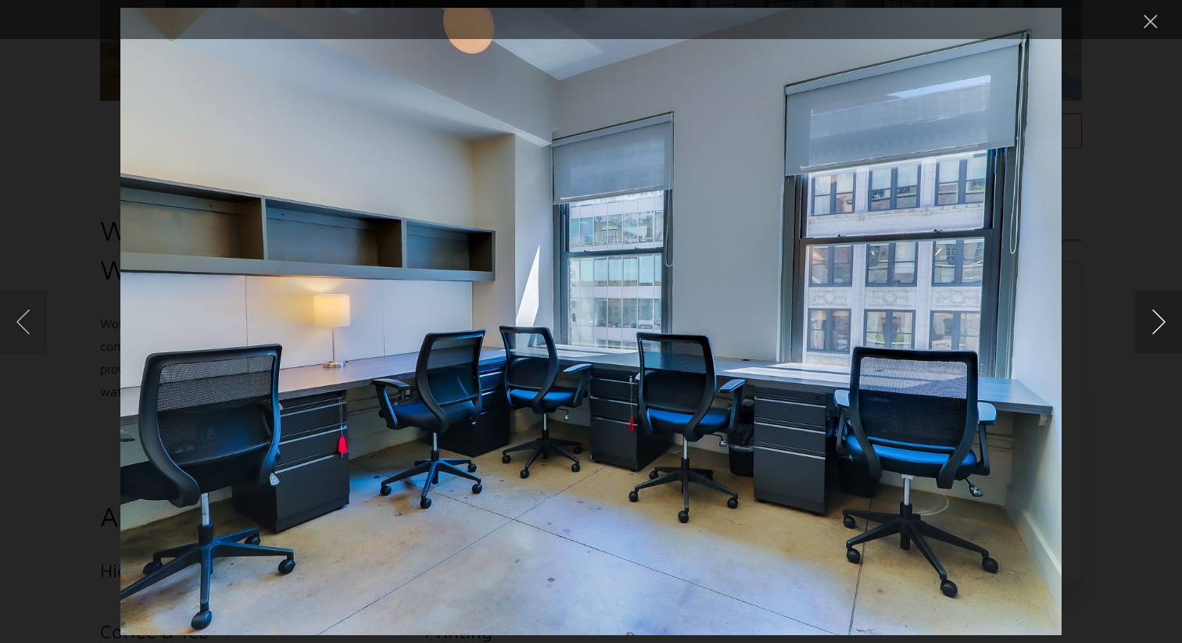
click at [1169, 329] on button "Next image" at bounding box center [1158, 322] width 47 height 63
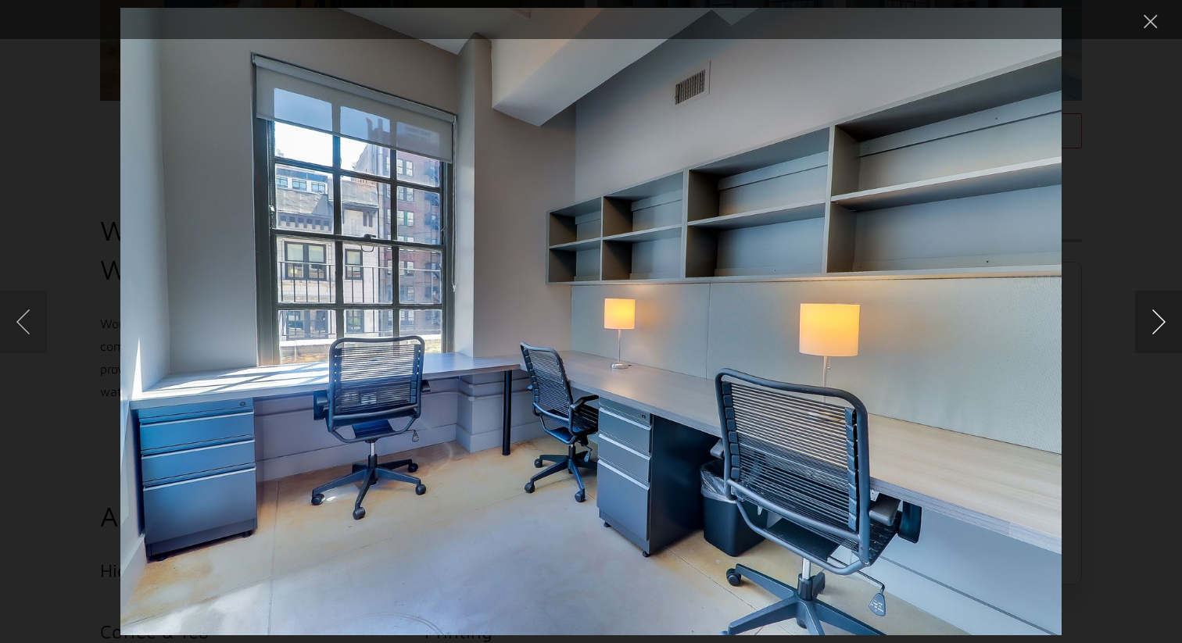
click at [1169, 329] on button "Next image" at bounding box center [1158, 322] width 47 height 63
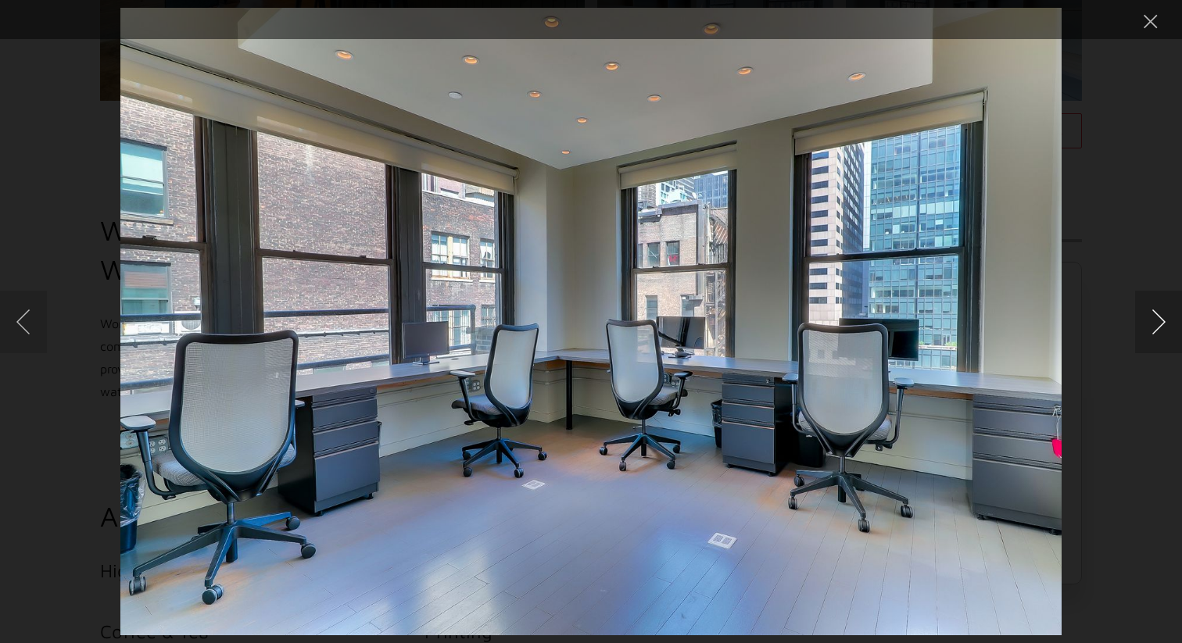
click at [1169, 329] on button "Next image" at bounding box center [1158, 322] width 47 height 63
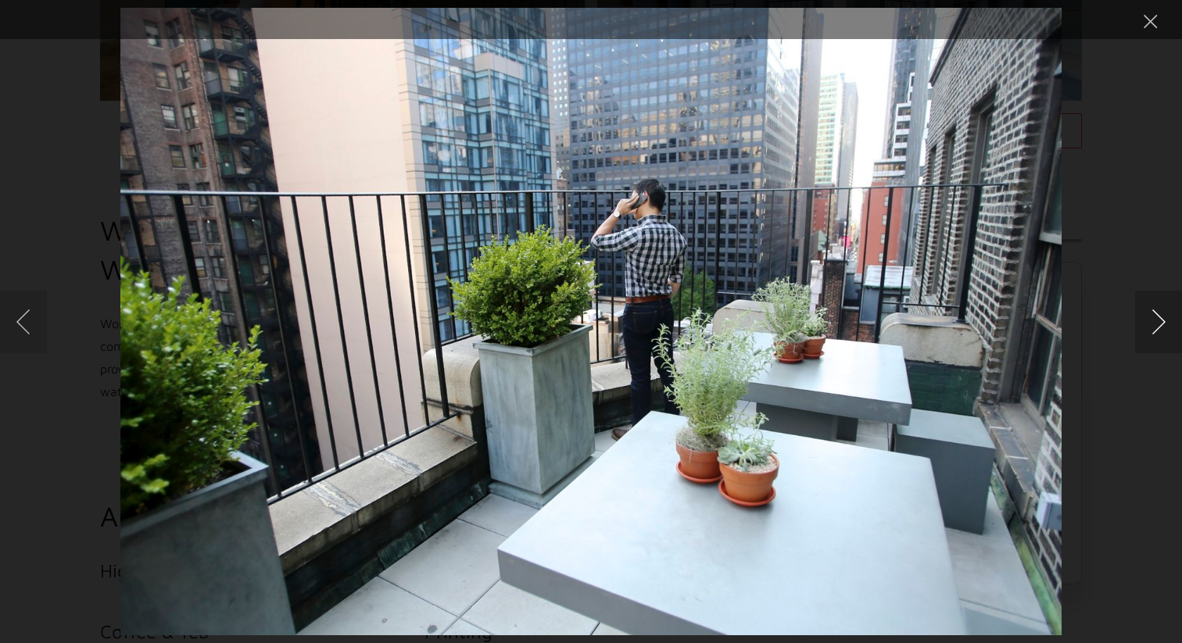
click at [1169, 329] on button "Next image" at bounding box center [1158, 322] width 47 height 63
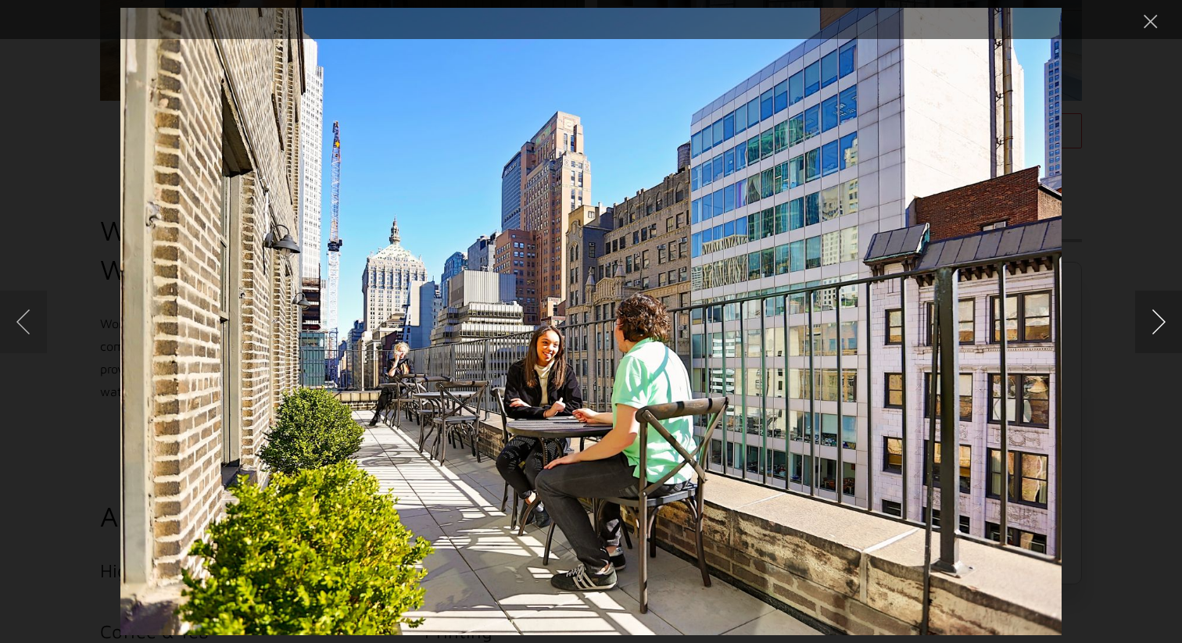
click at [1169, 329] on button "Next image" at bounding box center [1158, 322] width 47 height 63
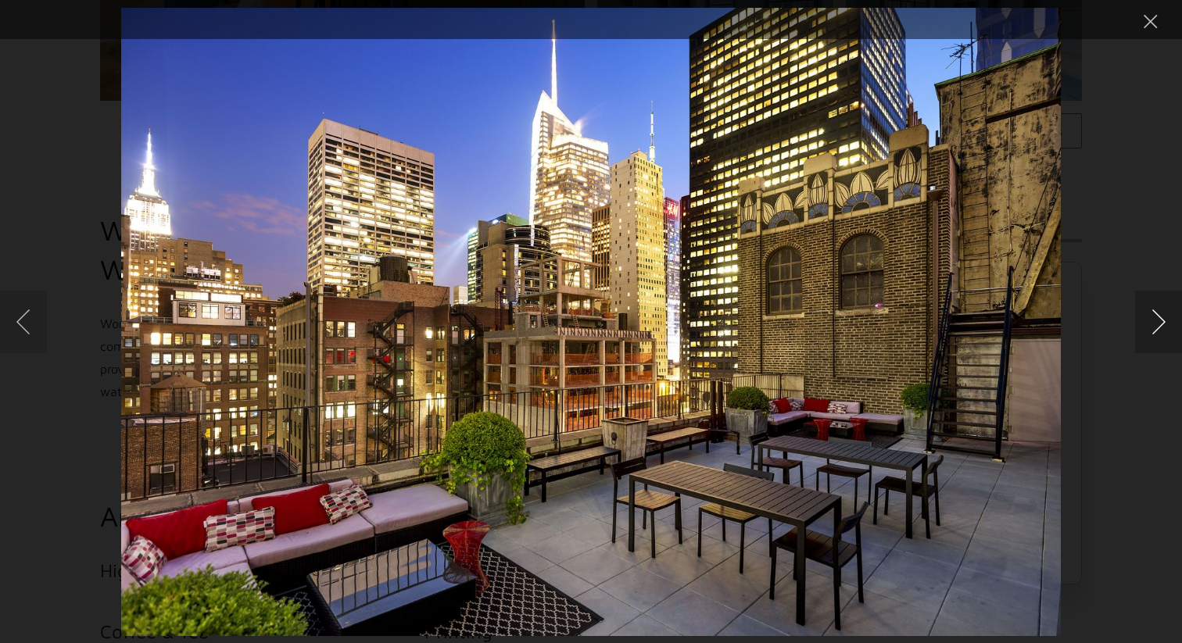
click at [1169, 329] on button "Next image" at bounding box center [1158, 322] width 47 height 63
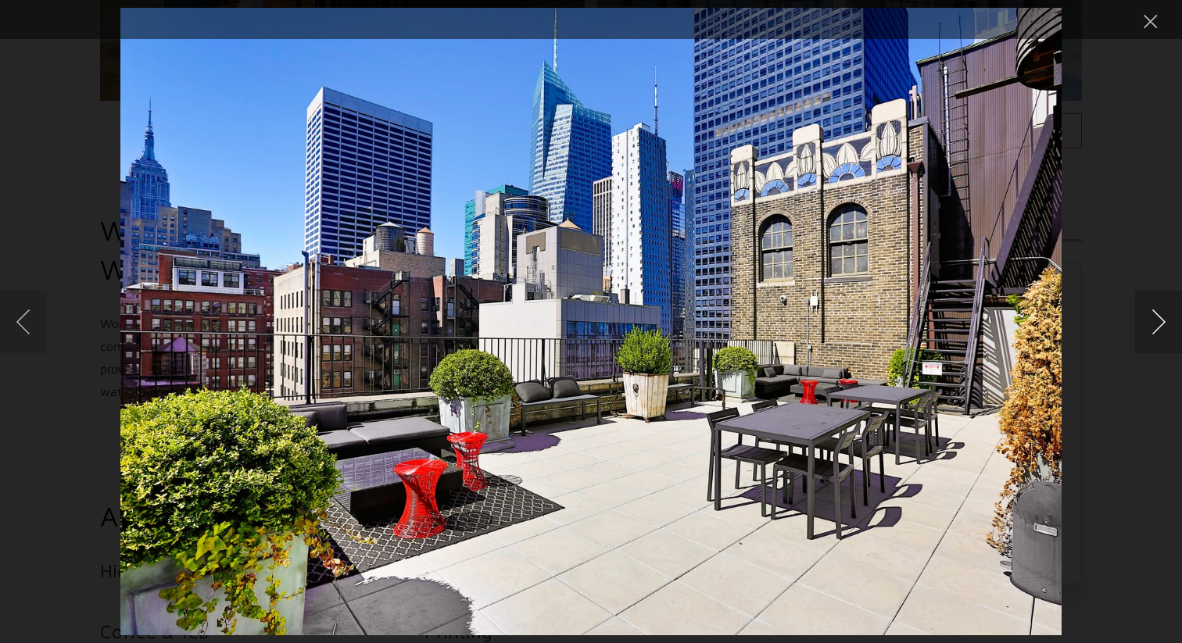
click at [1169, 329] on button "Next image" at bounding box center [1158, 322] width 47 height 63
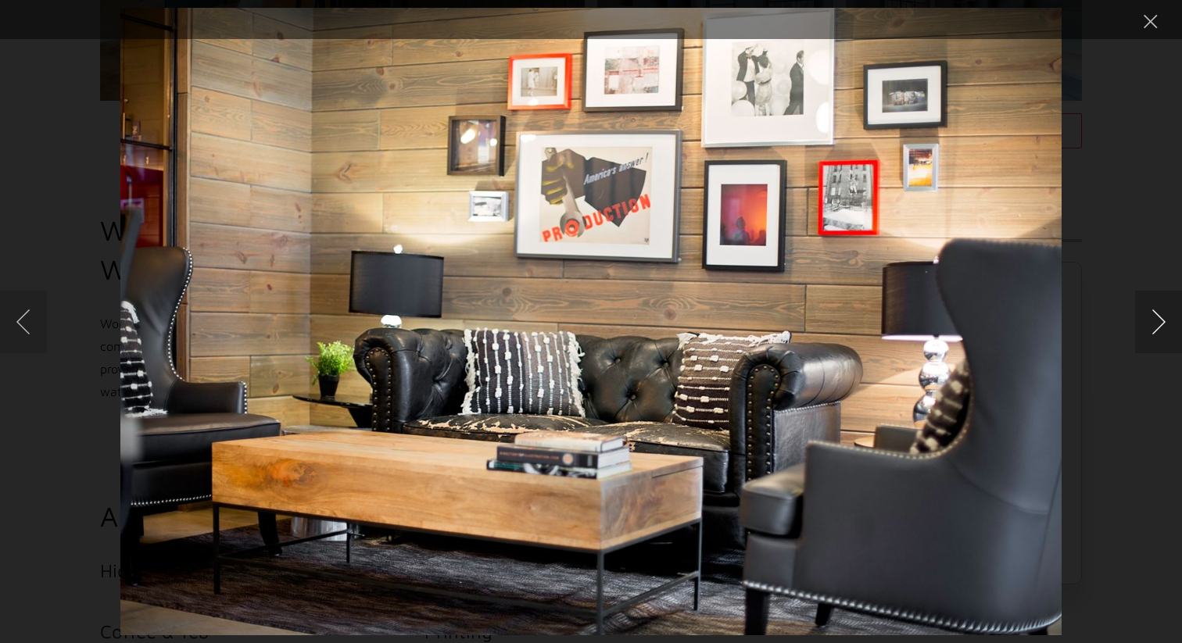
click at [1169, 329] on button "Next image" at bounding box center [1158, 322] width 47 height 63
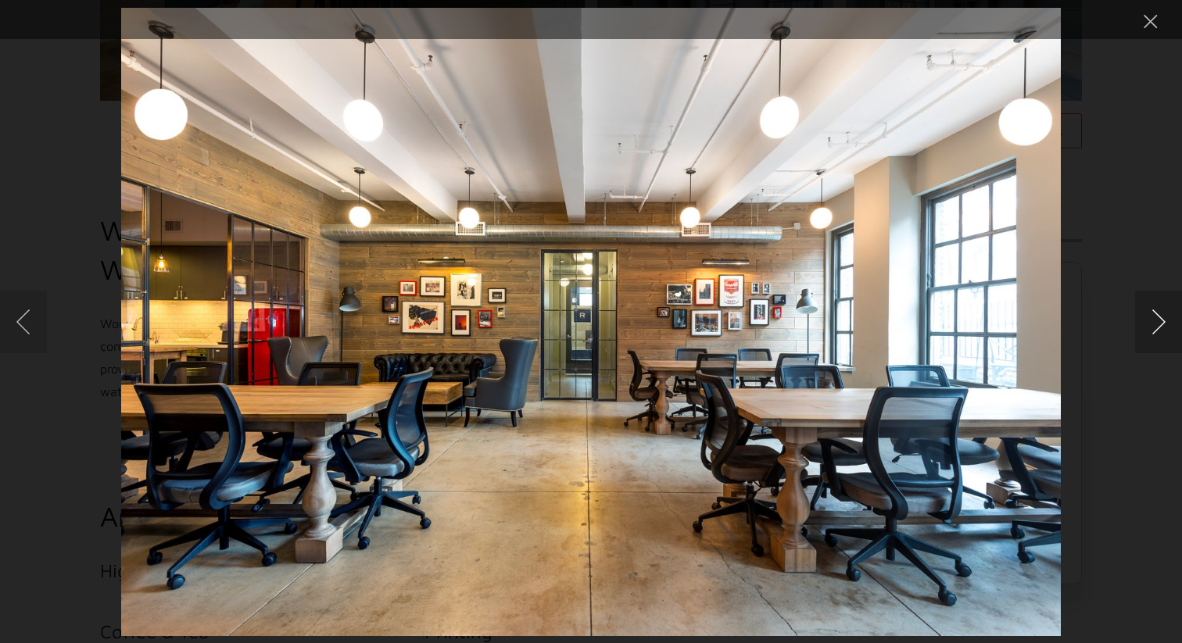
click at [1169, 329] on button "Next image" at bounding box center [1158, 322] width 47 height 63
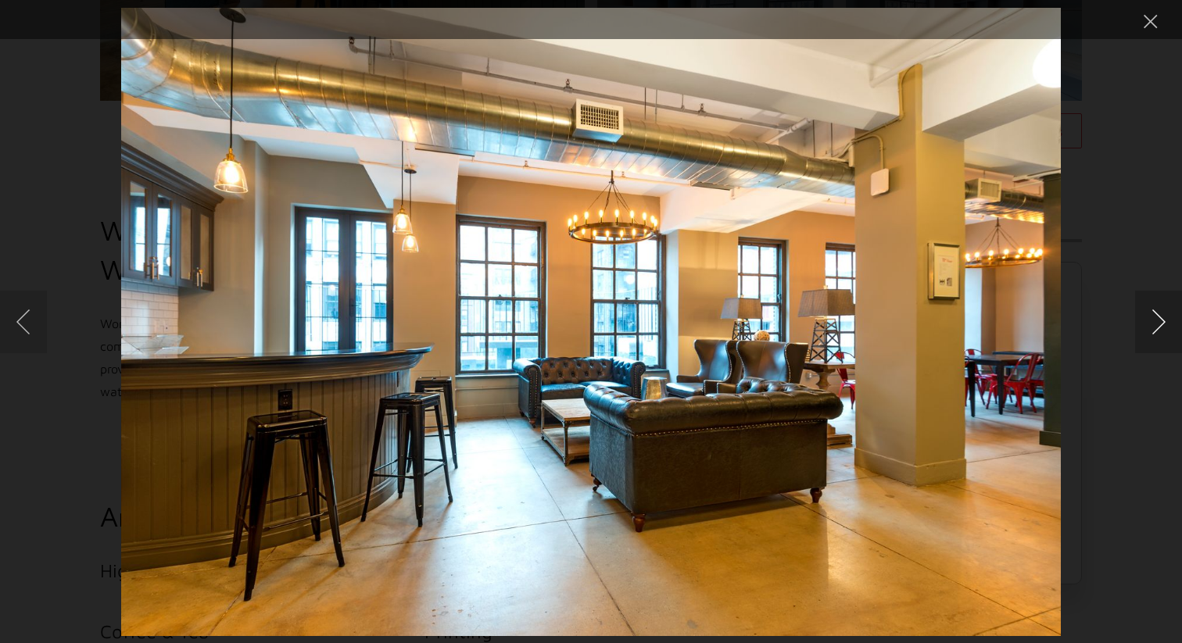
click at [1169, 329] on button "Next image" at bounding box center [1158, 322] width 47 height 63
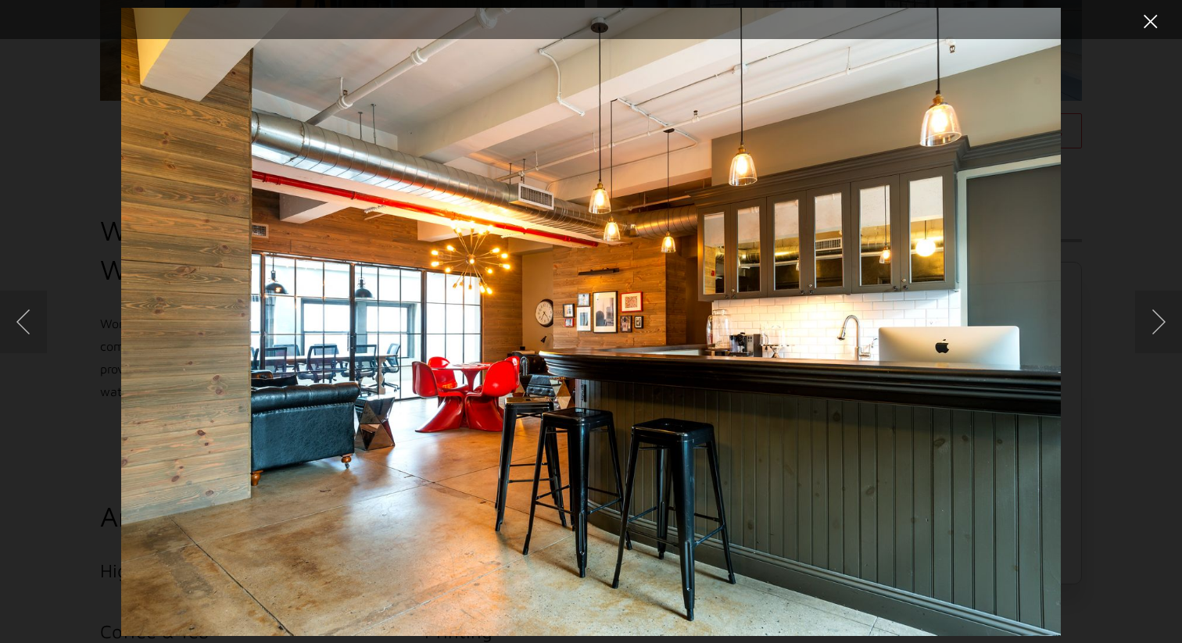
click at [1150, 26] on button "Close lightbox" at bounding box center [1150, 21] width 31 height 27
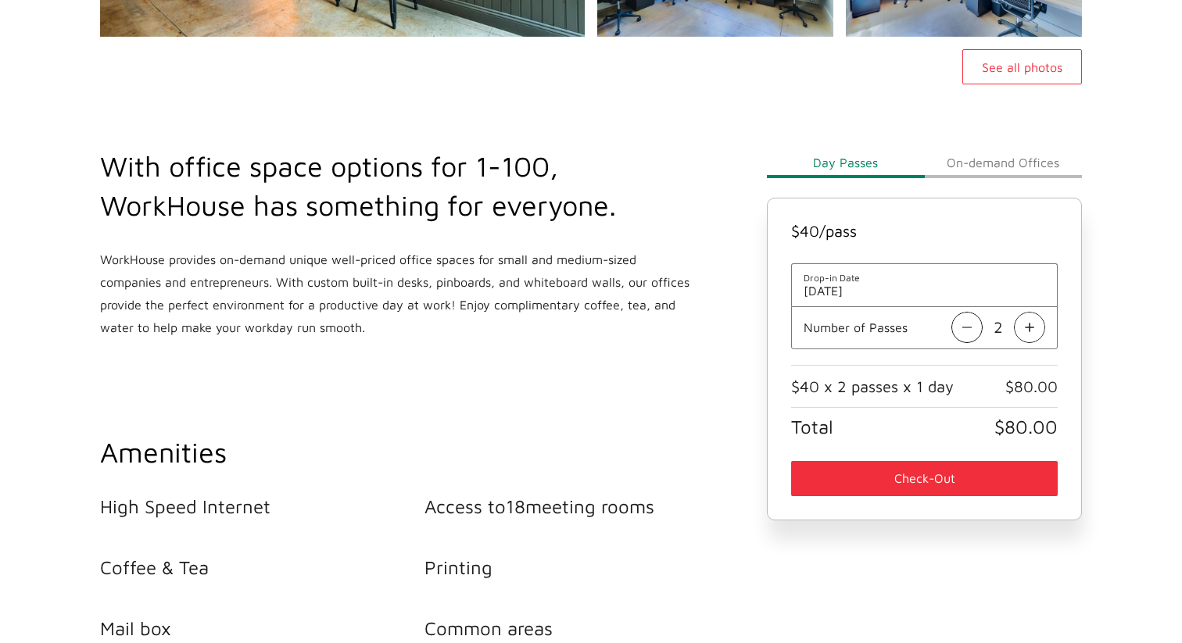
scroll to position [487, 0]
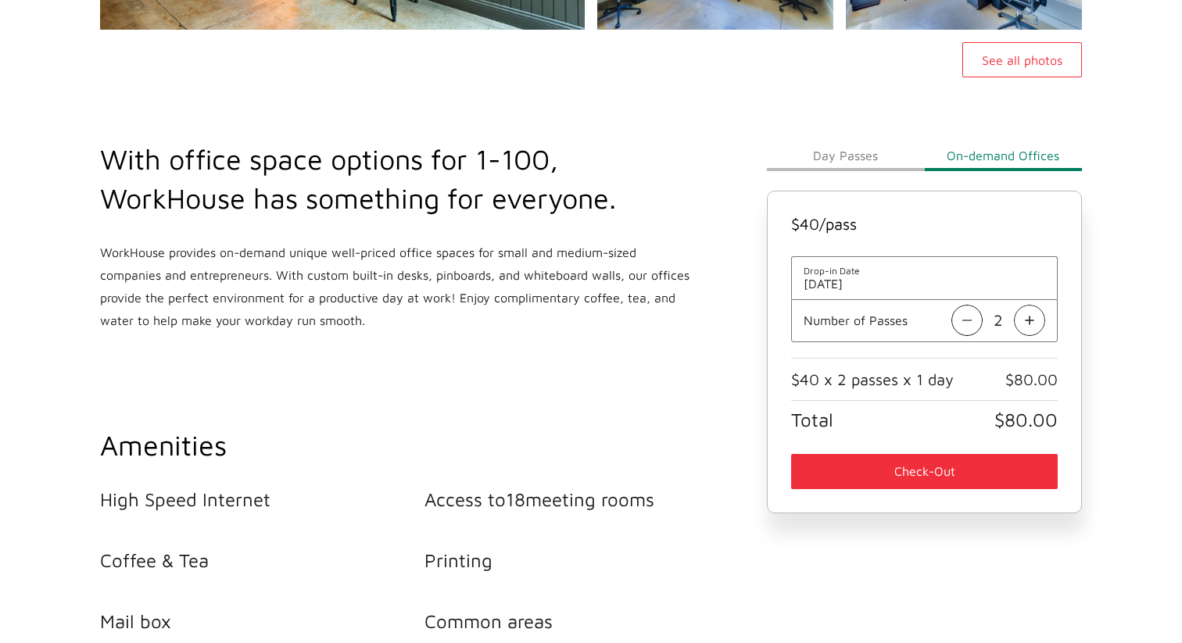
scroll to position [549, 0]
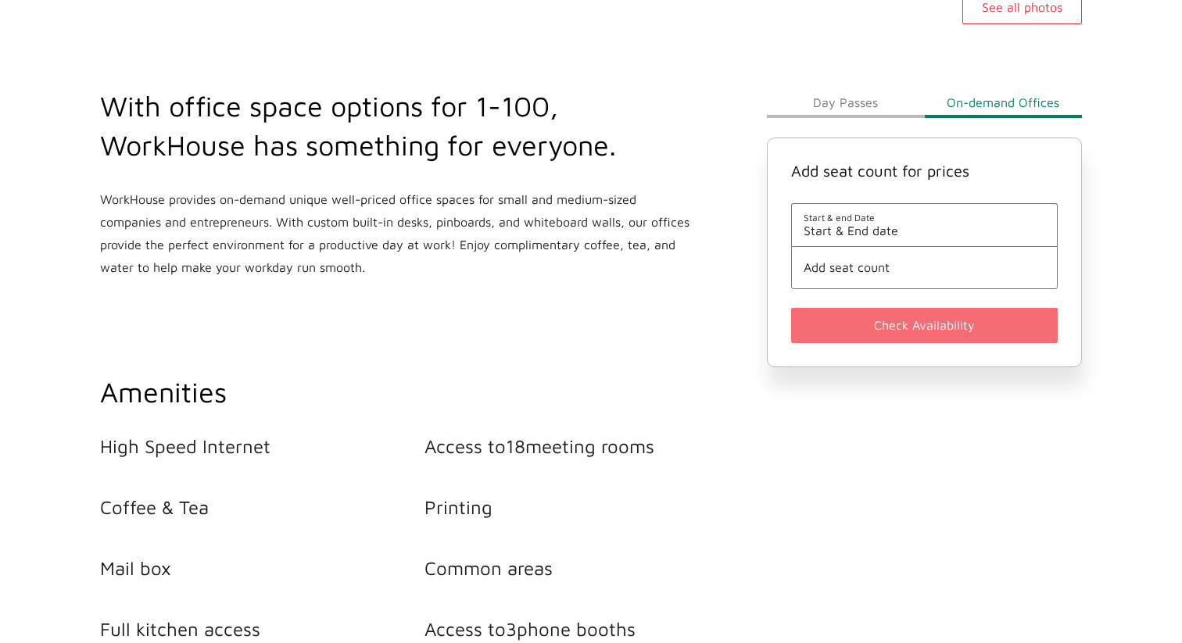
scroll to position [448, 0]
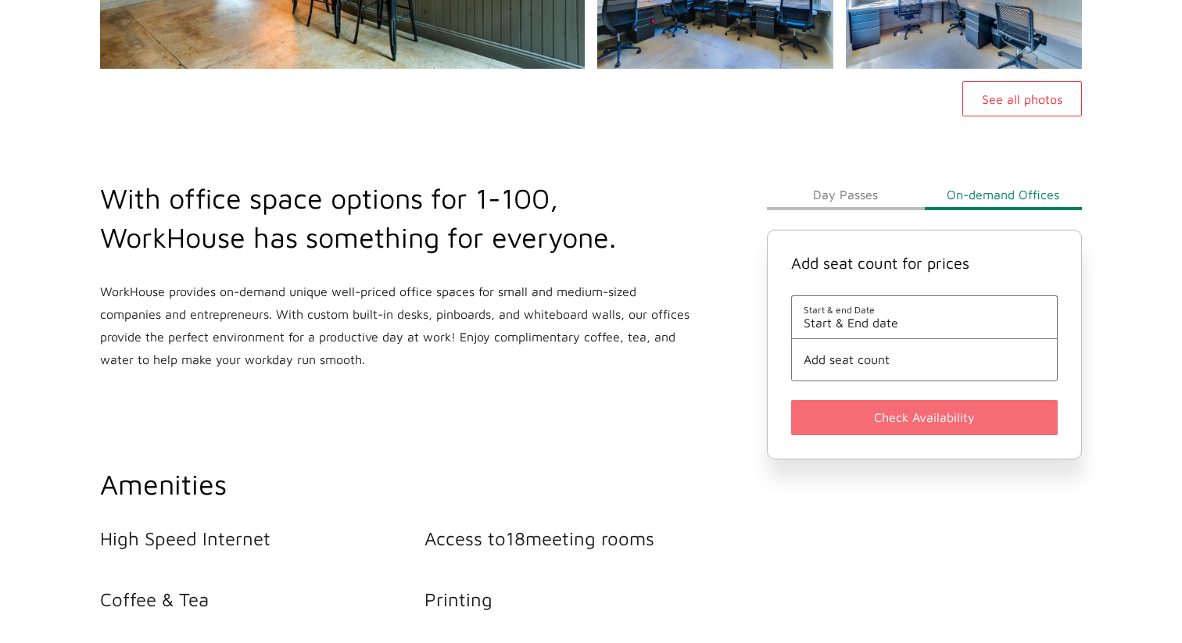
click at [872, 195] on button "Day Passes" at bounding box center [845, 194] width 157 height 31
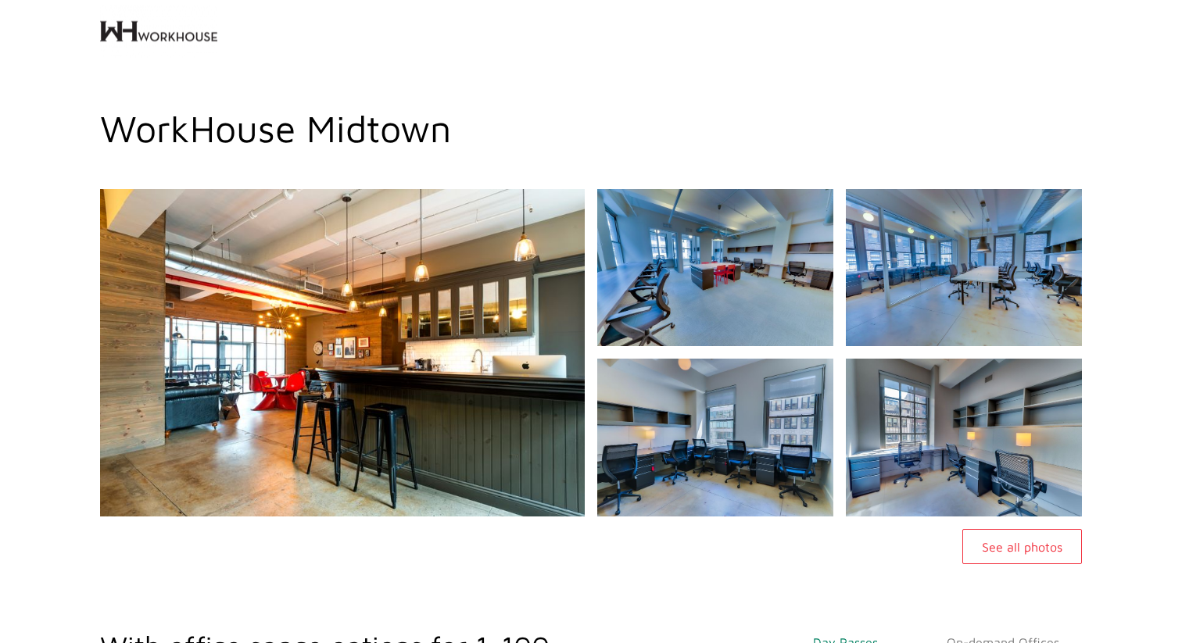
click at [1050, 543] on button "See all photos" at bounding box center [1022, 546] width 120 height 35
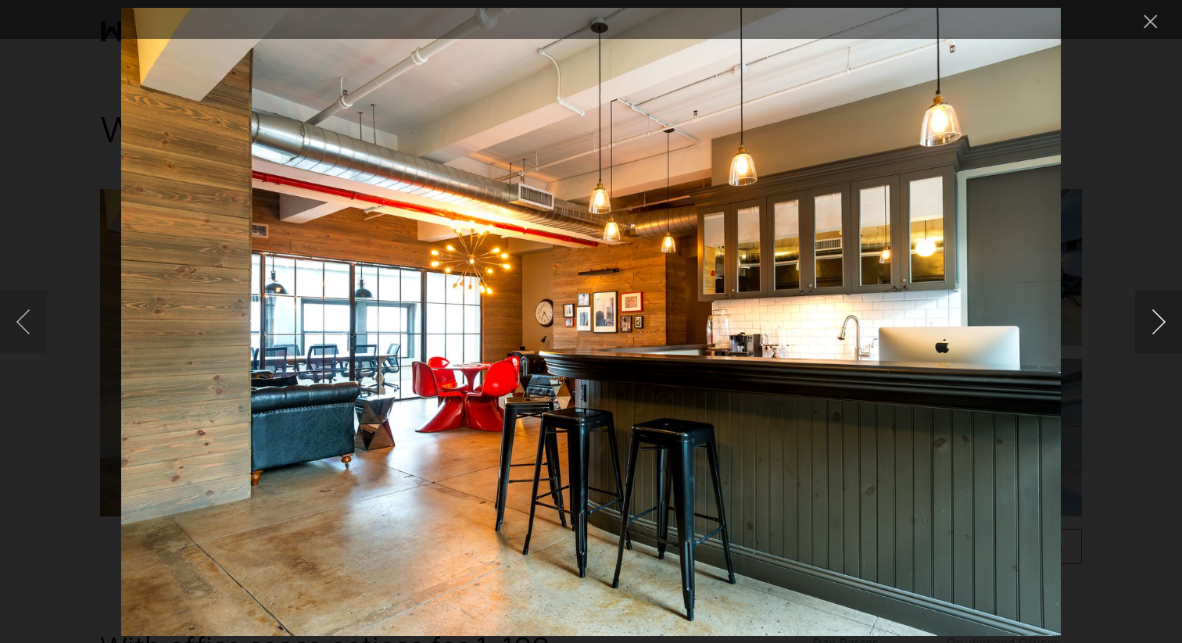
click at [1158, 320] on button "Next image" at bounding box center [1158, 322] width 47 height 63
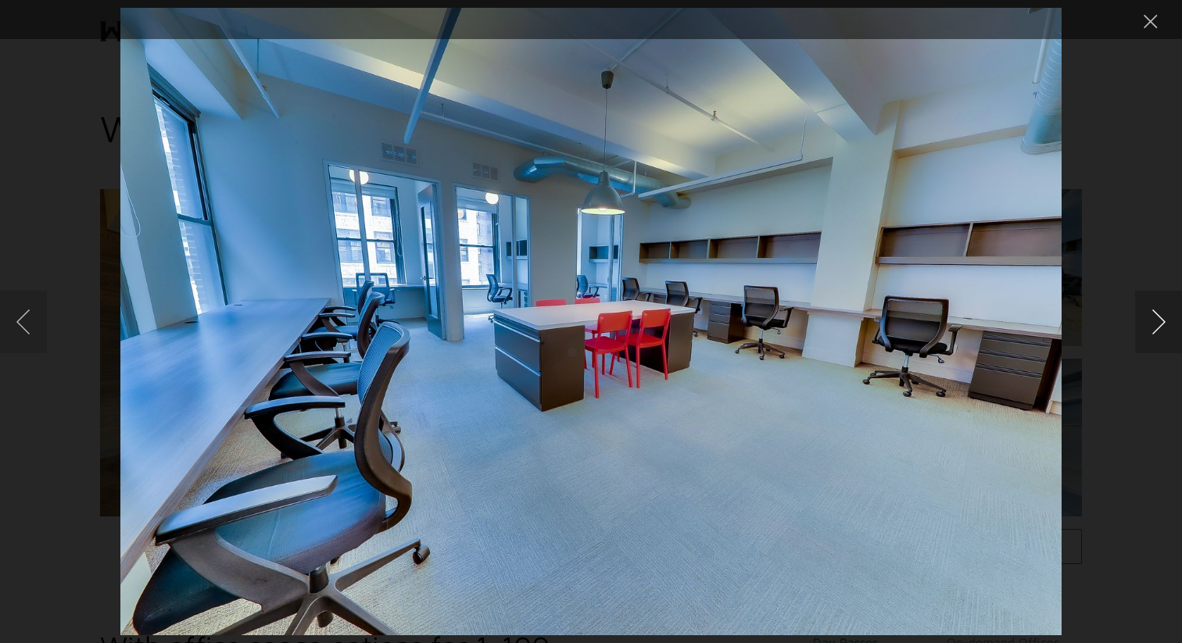
click at [1158, 320] on button "Next image" at bounding box center [1158, 322] width 47 height 63
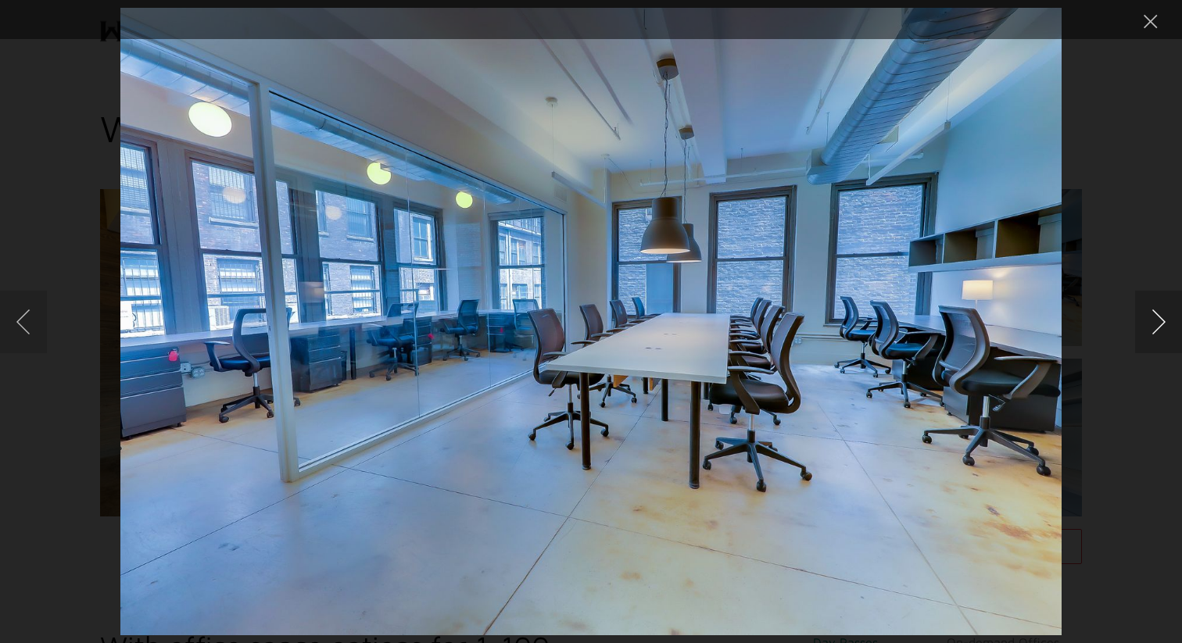
click at [1158, 320] on button "Next image" at bounding box center [1158, 322] width 47 height 63
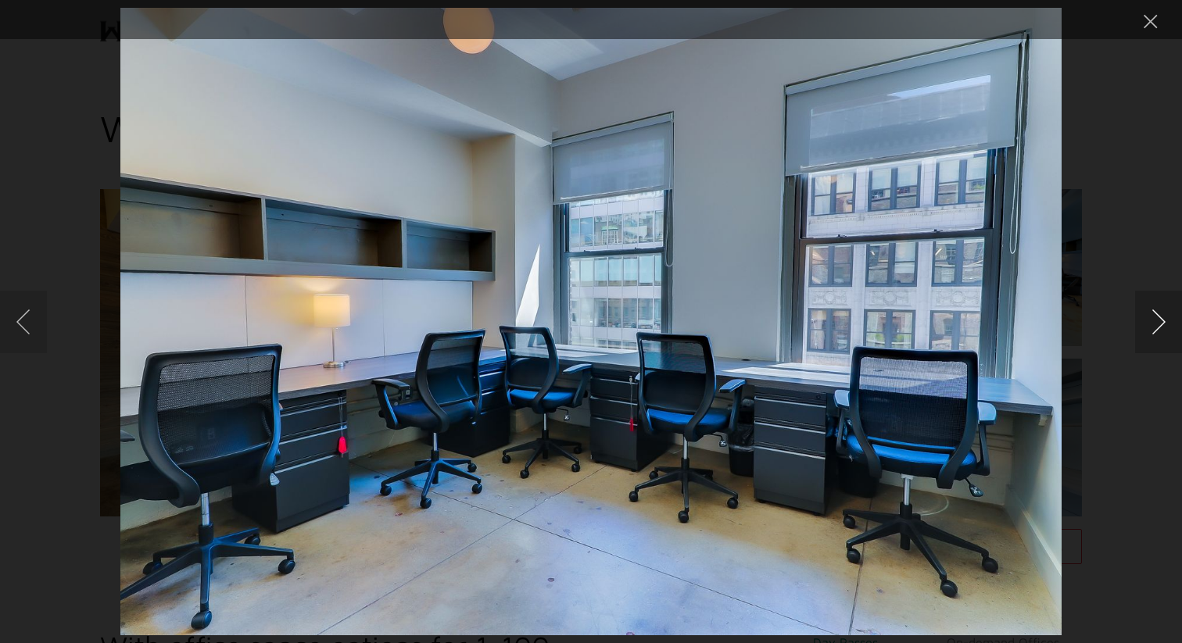
click at [1158, 320] on button "Next image" at bounding box center [1158, 322] width 47 height 63
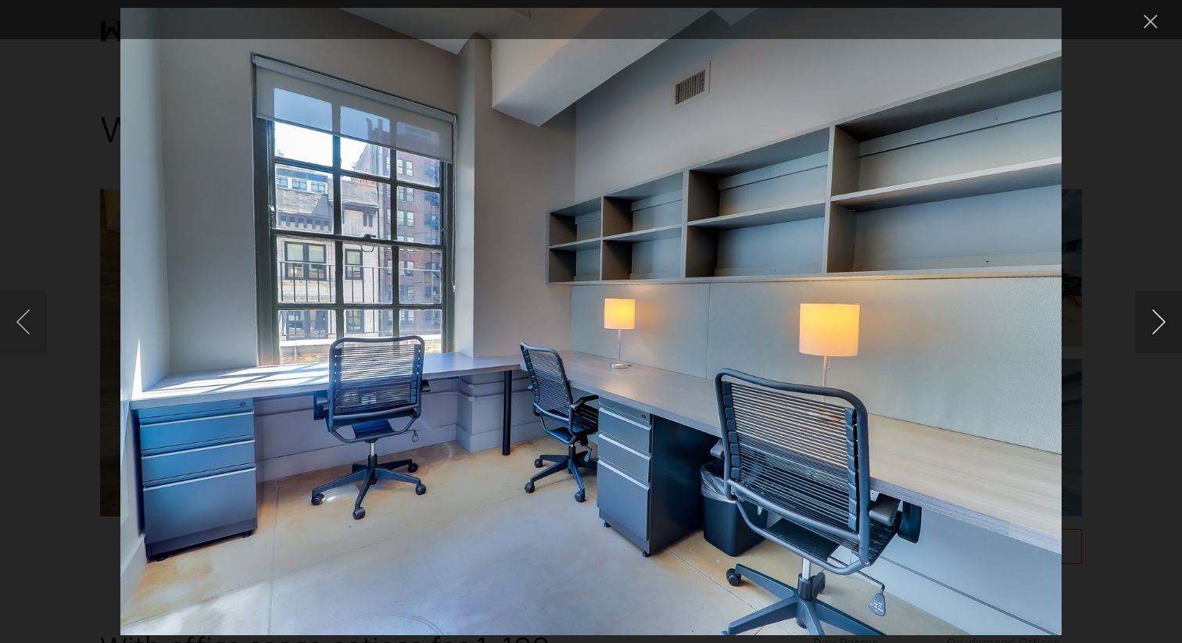
click at [1158, 320] on button "Next image" at bounding box center [1158, 322] width 47 height 63
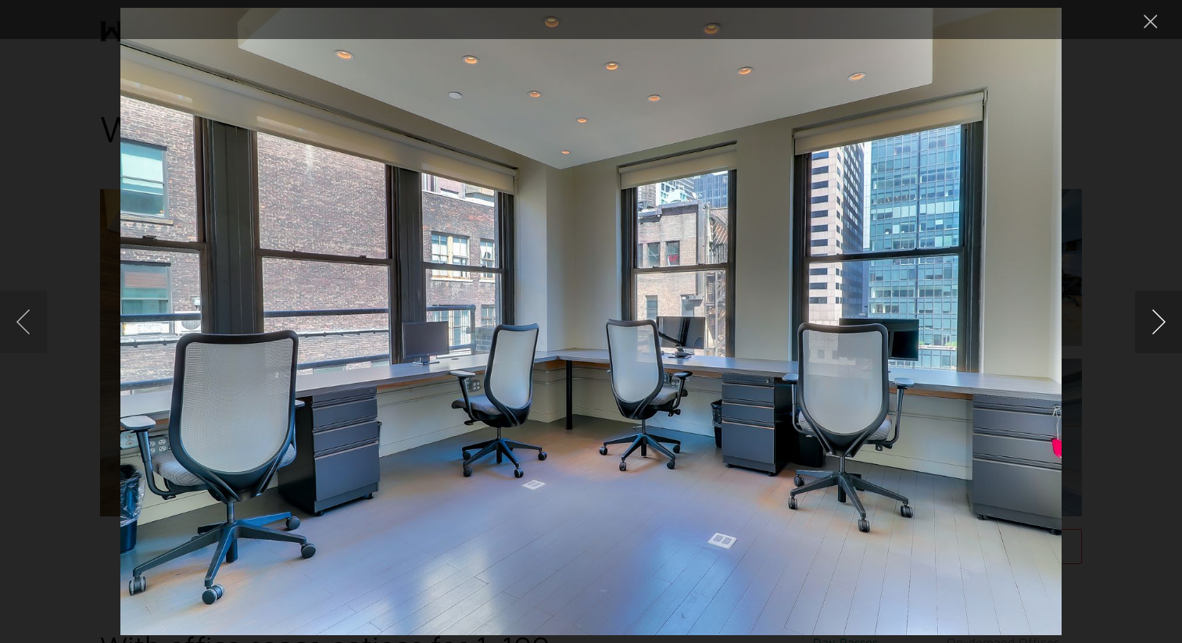
click at [1158, 320] on button "Next image" at bounding box center [1158, 322] width 47 height 63
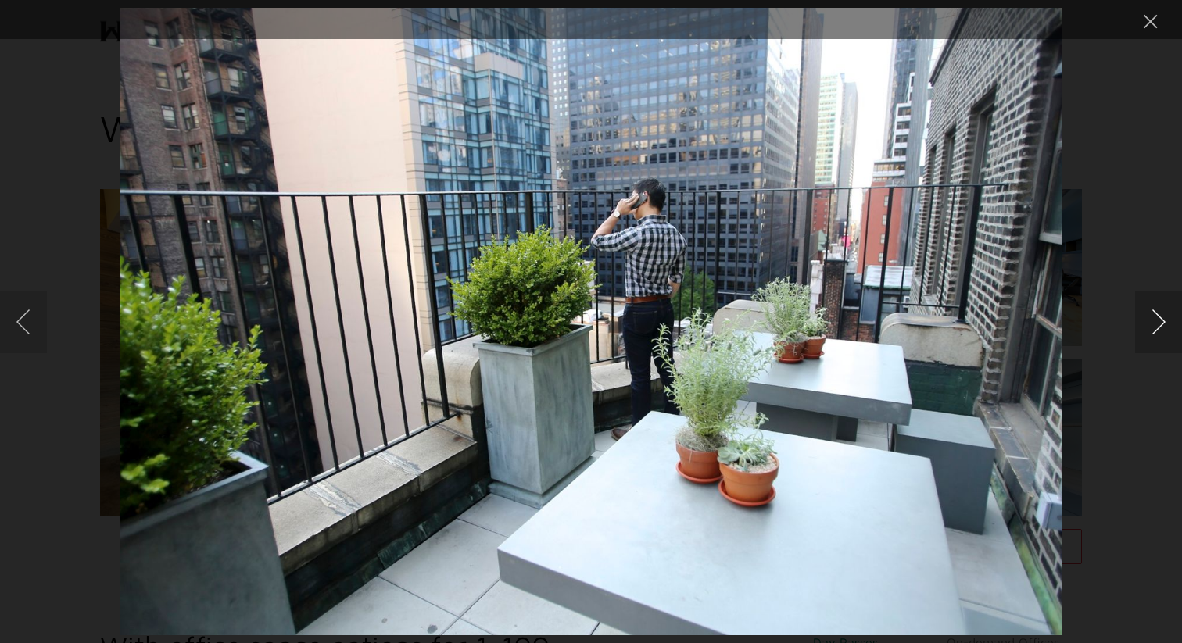
click at [1158, 320] on button "Next image" at bounding box center [1158, 322] width 47 height 63
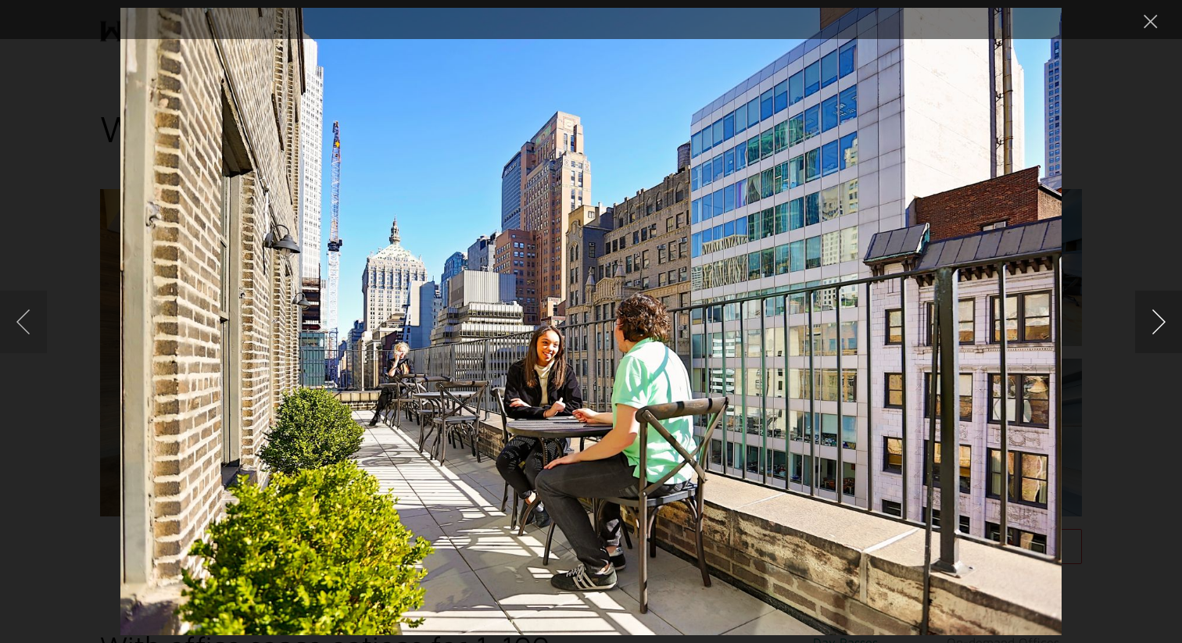
click at [1158, 320] on button "Next image" at bounding box center [1158, 322] width 47 height 63
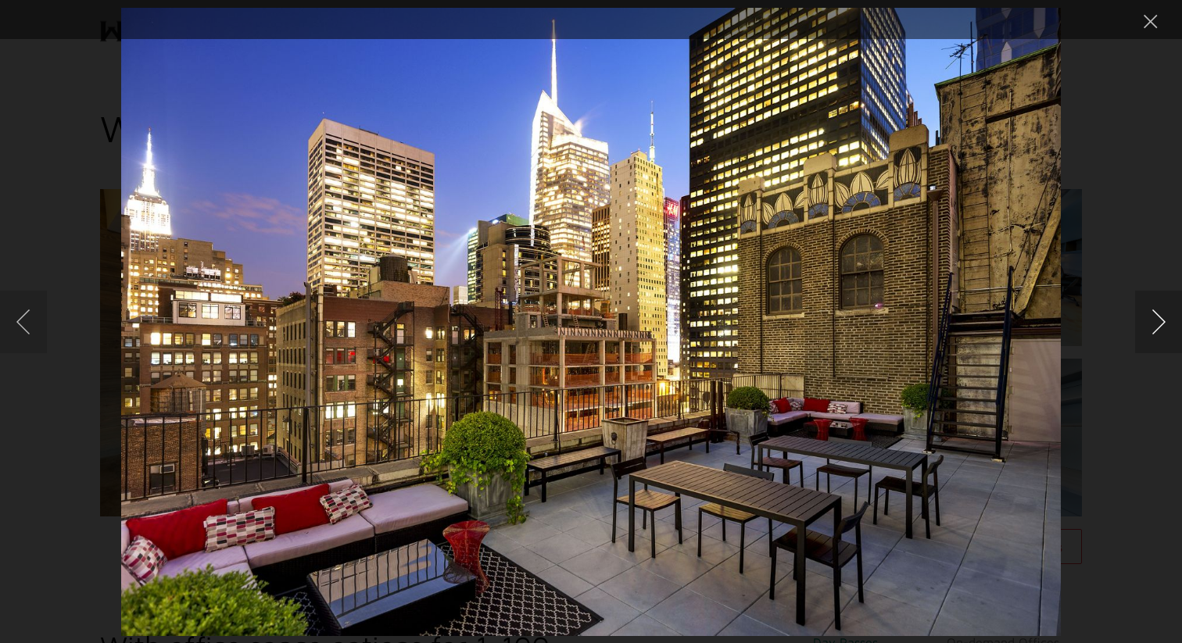
click at [1158, 320] on button "Next image" at bounding box center [1158, 322] width 47 height 63
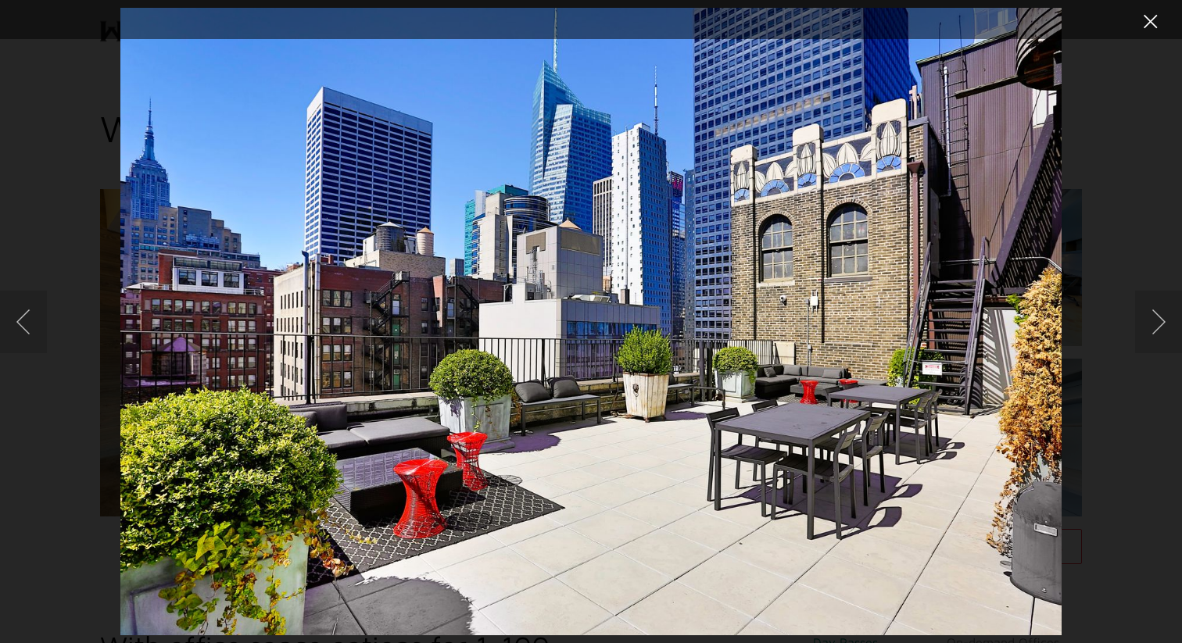
click at [1147, 16] on button "Close lightbox" at bounding box center [1150, 21] width 31 height 27
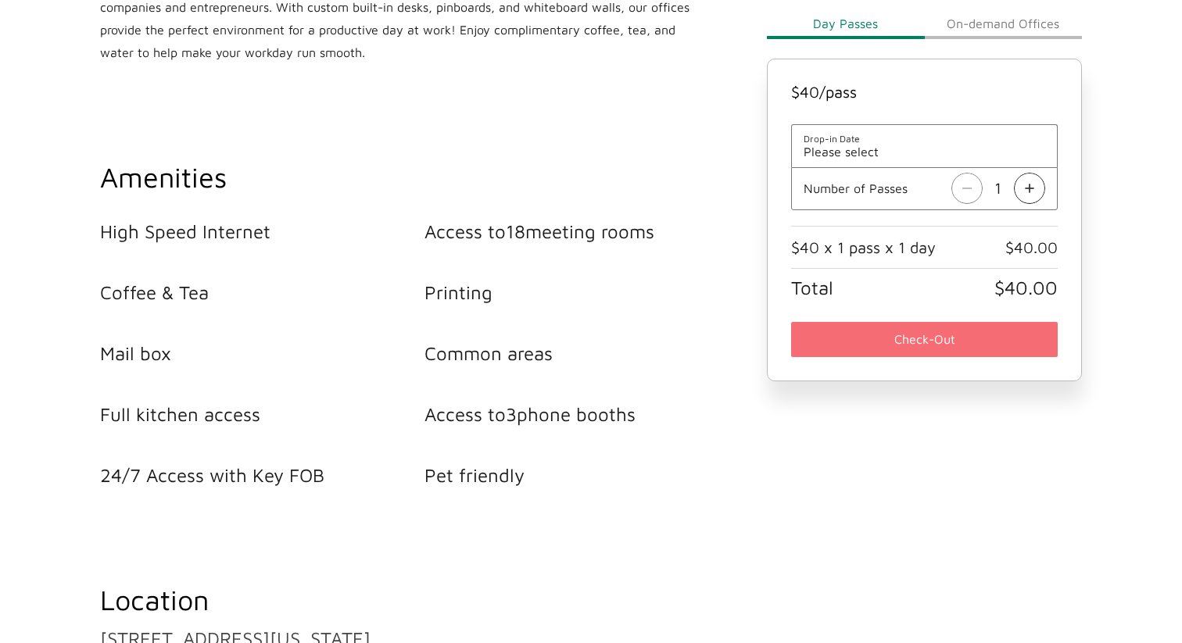
scroll to position [722, 0]
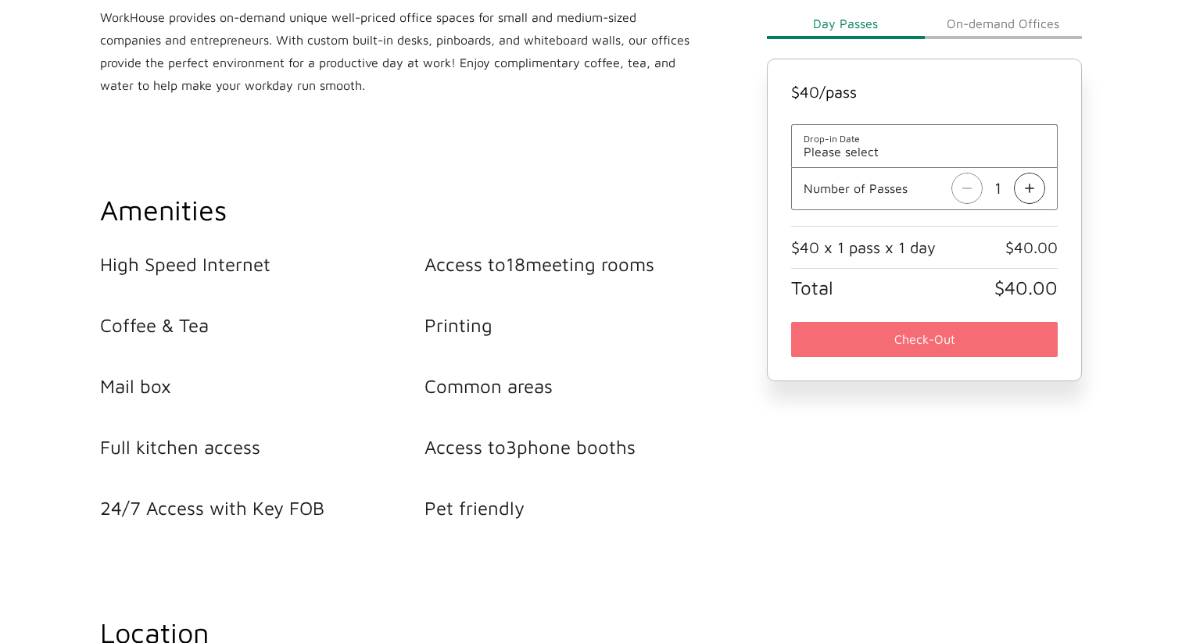
click at [977, 23] on button "On-demand Offices" at bounding box center [1003, 23] width 157 height 31
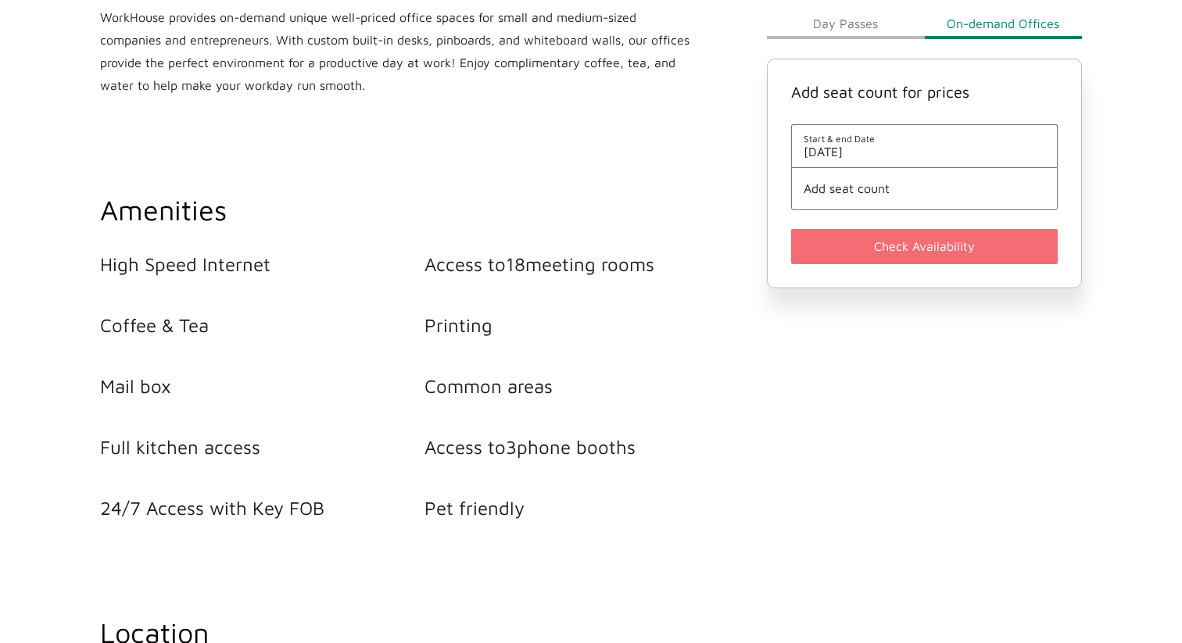
click at [849, 23] on button "Day Passes" at bounding box center [845, 23] width 157 height 31
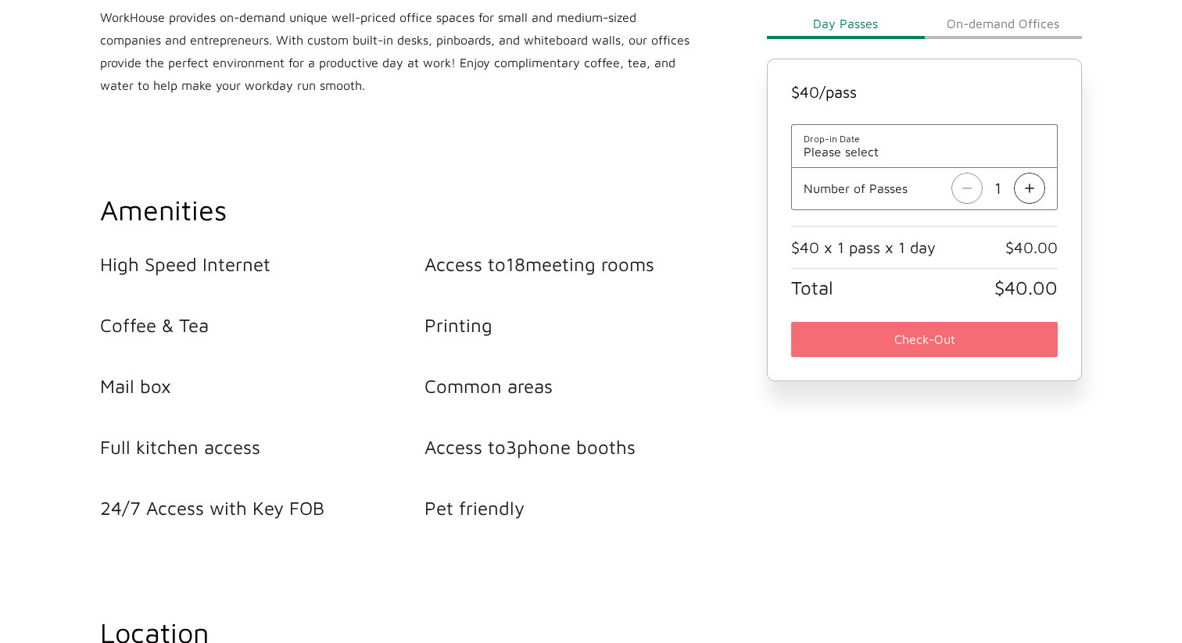
click at [1030, 187] on img at bounding box center [1029, 189] width 31 height 31
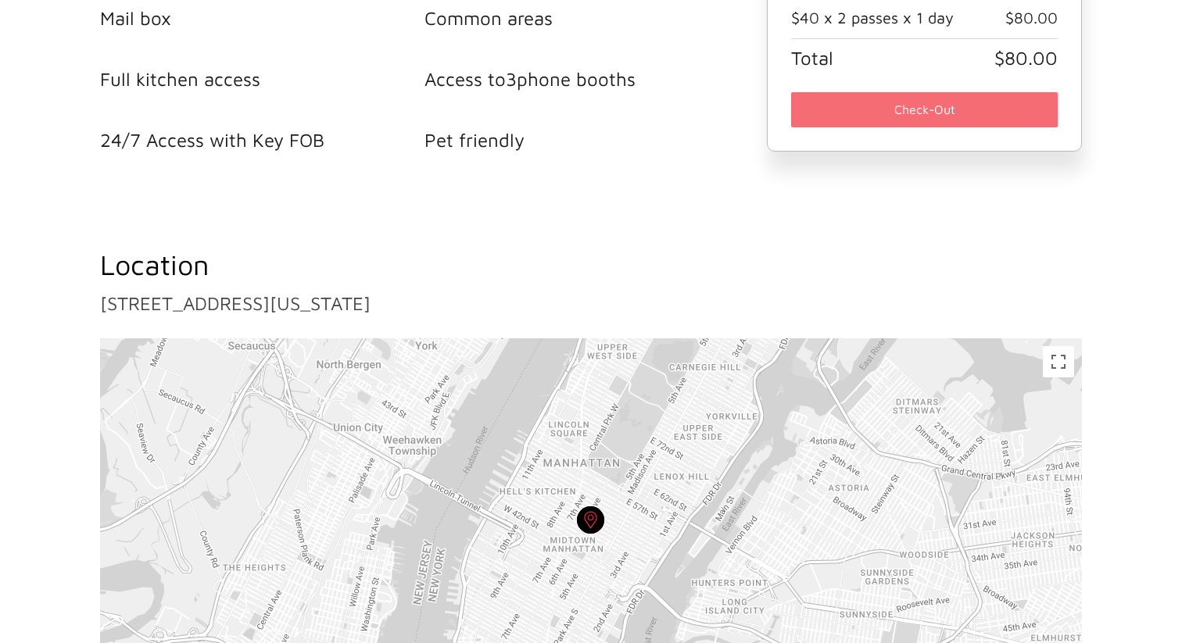
scroll to position [1297, 0]
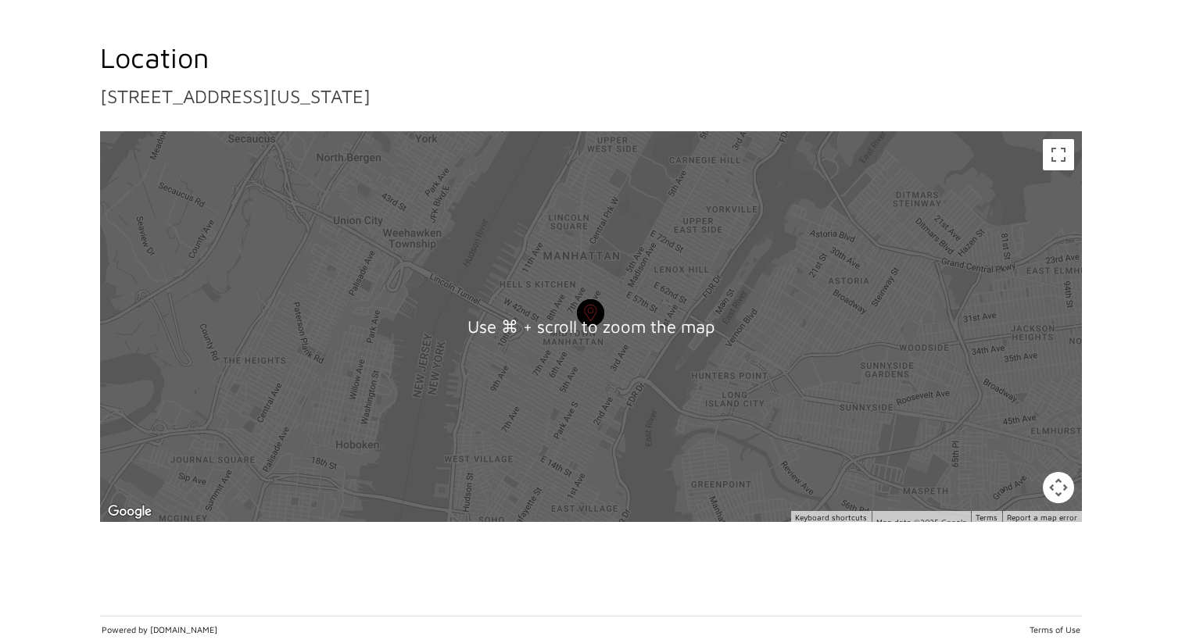
click at [608, 304] on div at bounding box center [591, 326] width 982 height 391
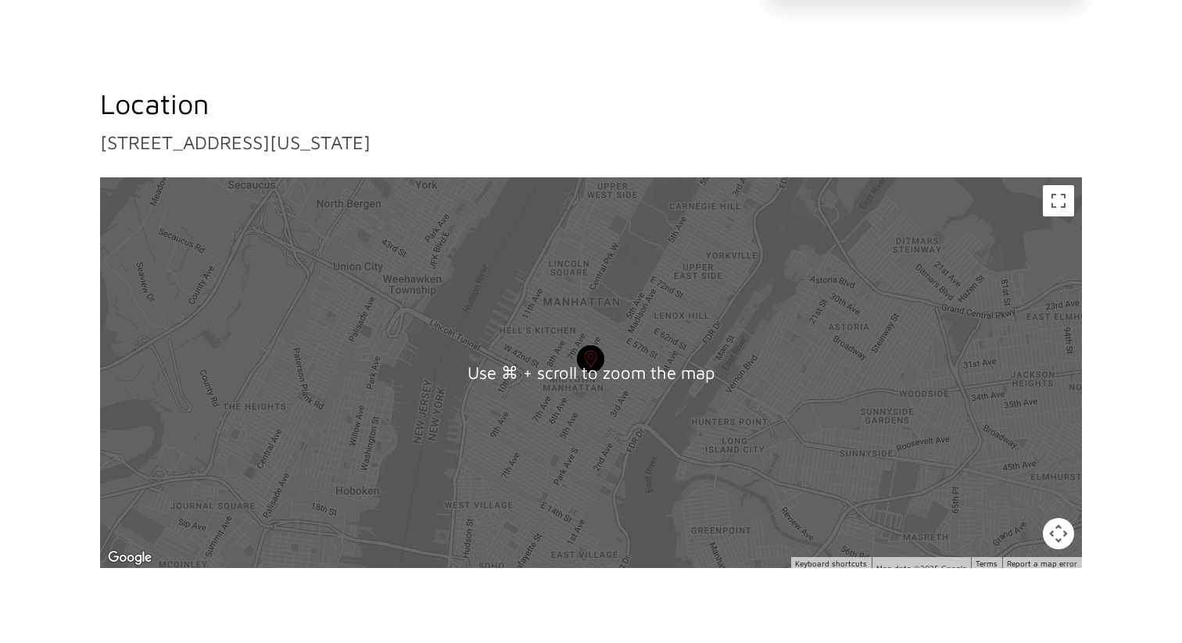
scroll to position [1297, 0]
